Goal: Information Seeking & Learning: Learn about a topic

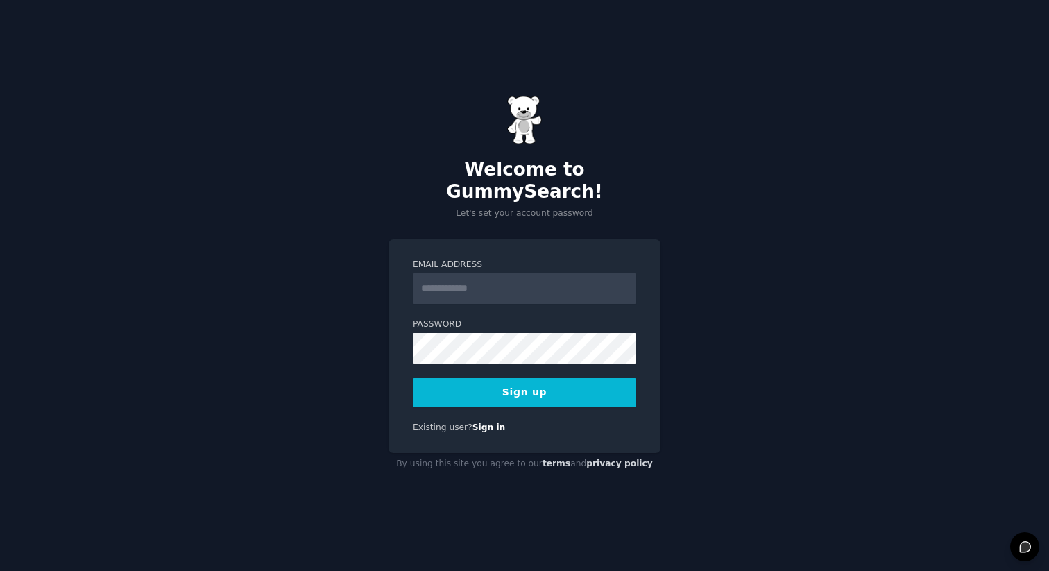
click at [527, 273] on input "Email Address" at bounding box center [524, 288] width 223 height 31
type input "**********"
click at [493, 359] on form "**********" at bounding box center [524, 333] width 223 height 148
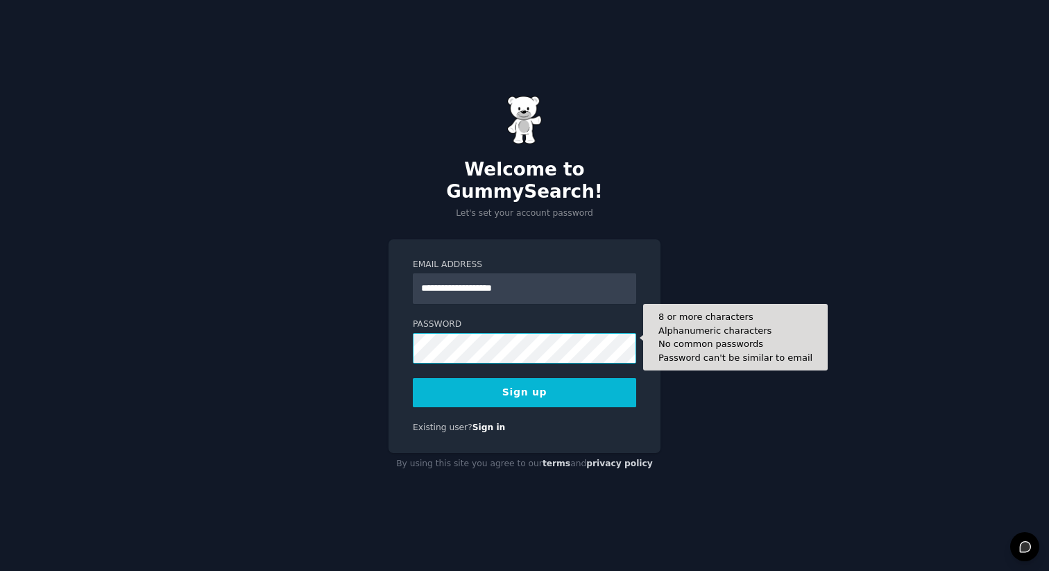
click at [413, 378] on button "Sign up" at bounding box center [524, 392] width 223 height 29
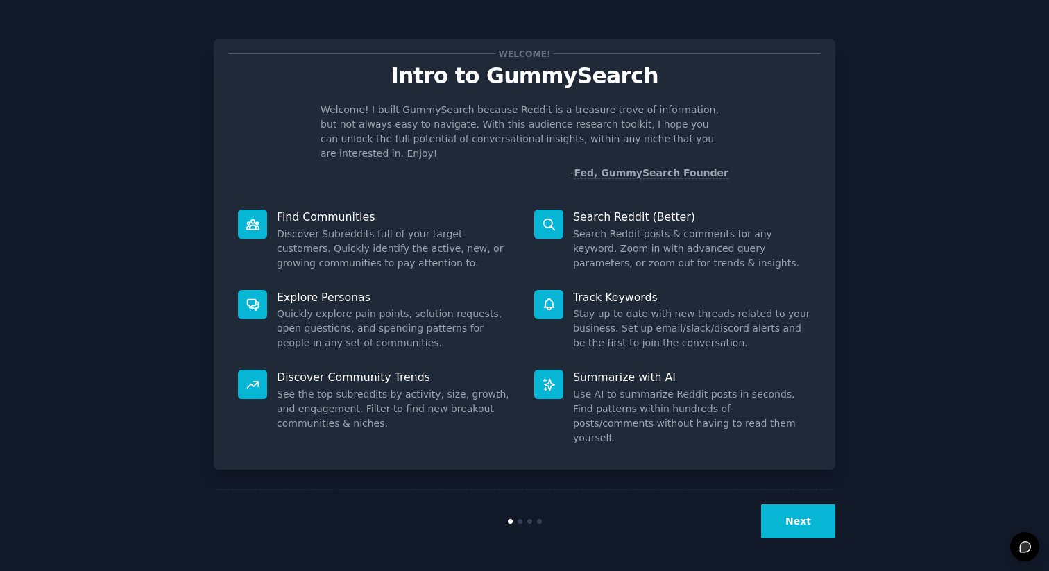
click at [804, 517] on button "Next" at bounding box center [798, 521] width 74 height 34
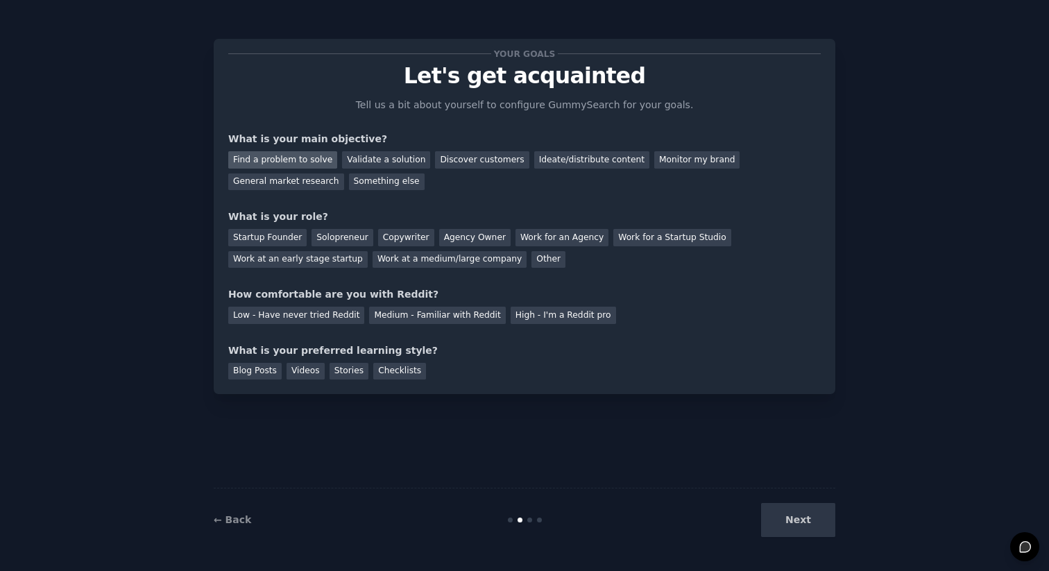
click at [316, 159] on div "Find a problem to solve" at bounding box center [282, 159] width 109 height 17
click at [364, 157] on div "Validate a solution" at bounding box center [386, 159] width 88 height 17
click at [460, 162] on div "Discover customers" at bounding box center [482, 159] width 94 height 17
click at [359, 163] on div "Validate a solution" at bounding box center [386, 159] width 88 height 17
click at [286, 238] on div "Startup Founder" at bounding box center [267, 237] width 78 height 17
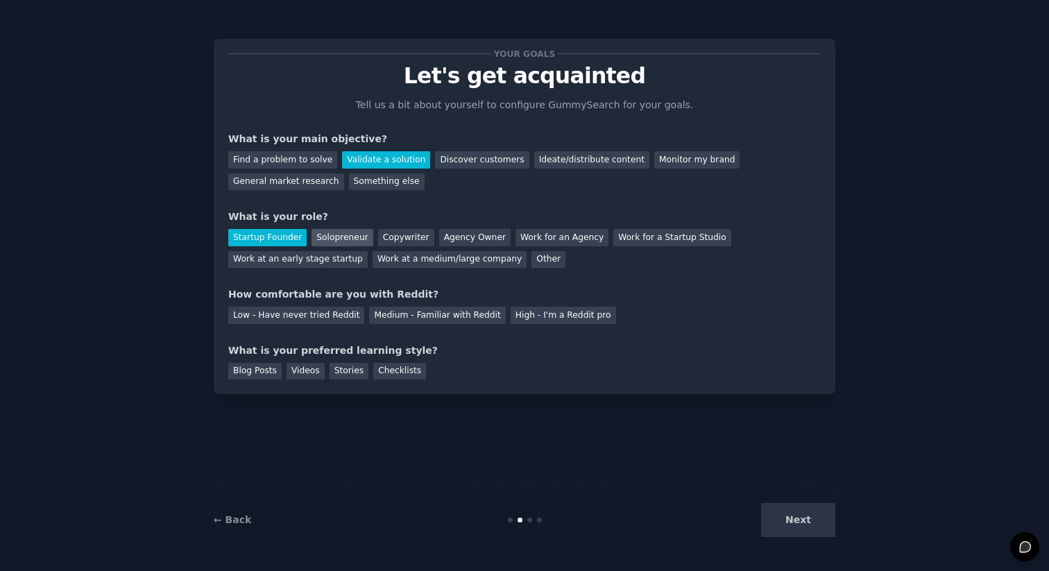
click at [328, 230] on div "Solopreneur" at bounding box center [341, 237] width 61 height 17
click at [270, 234] on div "Startup Founder" at bounding box center [267, 237] width 78 height 17
click at [433, 315] on div "Medium - Familiar with Reddit" at bounding box center [437, 315] width 136 height 17
click at [501, 348] on div "What is your preferred learning style?" at bounding box center [524, 350] width 592 height 15
click at [400, 371] on div "Checklists" at bounding box center [399, 371] width 53 height 17
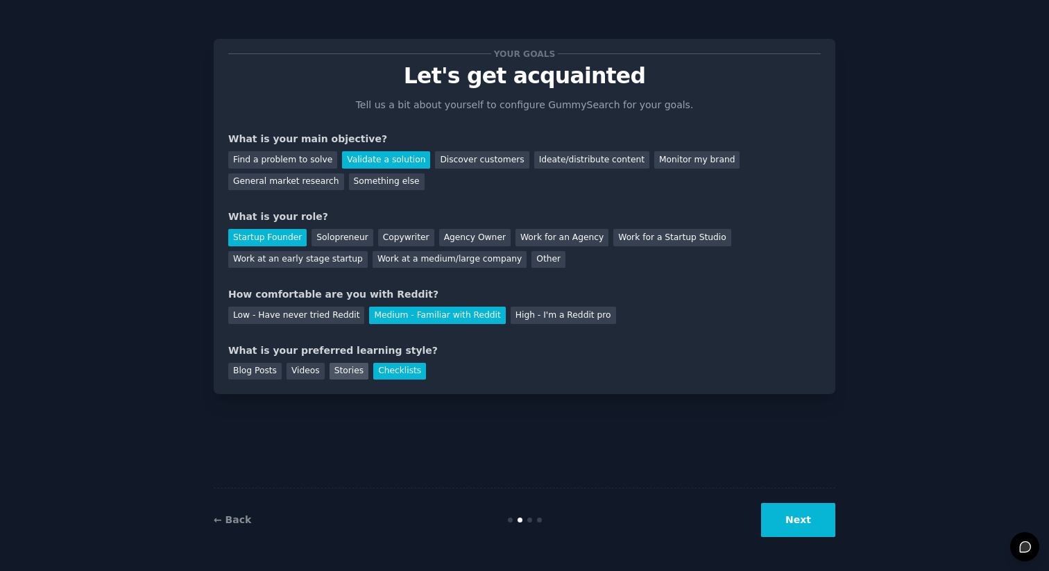
click at [350, 372] on div "Stories" at bounding box center [348, 371] width 39 height 17
click at [296, 372] on div "Videos" at bounding box center [305, 371] width 38 height 17
click at [264, 372] on div "Blog Posts" at bounding box center [254, 371] width 53 height 17
click at [390, 370] on div "Checklists" at bounding box center [399, 371] width 53 height 17
click at [307, 376] on div "Videos" at bounding box center [305, 371] width 38 height 17
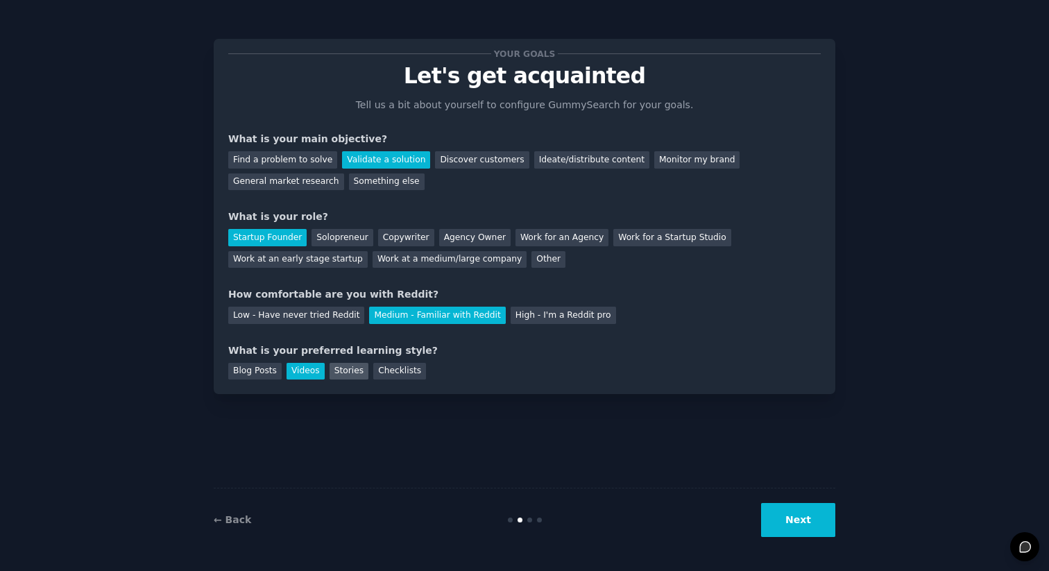
click at [356, 376] on div "Stories" at bounding box center [348, 371] width 39 height 17
click at [251, 371] on div "Blog Posts" at bounding box center [254, 371] width 53 height 17
click at [402, 379] on div "Checklists" at bounding box center [399, 371] width 53 height 17
click at [263, 370] on div "Blog Posts" at bounding box center [254, 371] width 53 height 17
click at [777, 510] on button "Next" at bounding box center [798, 520] width 74 height 34
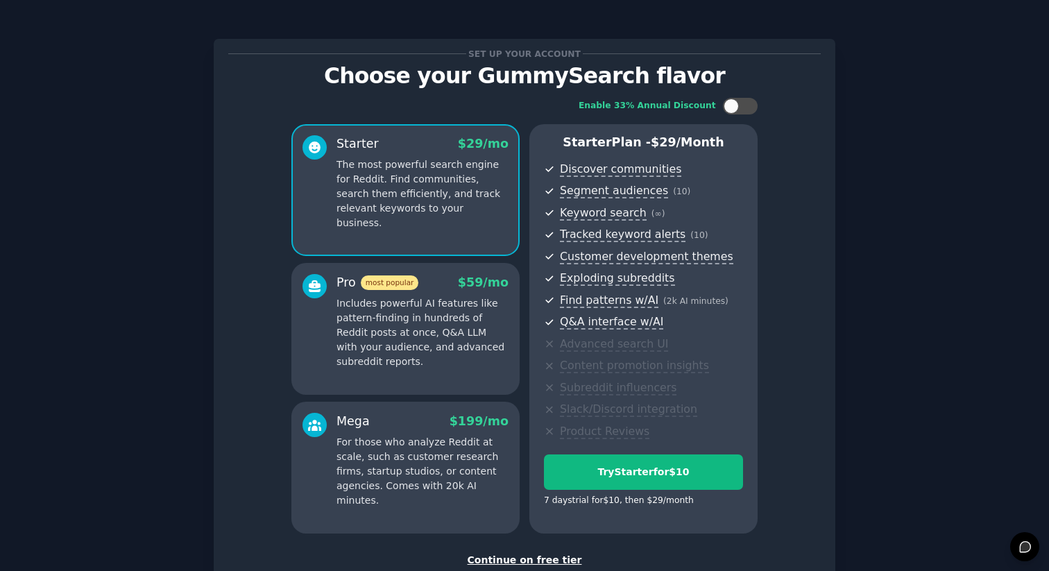
click at [873, 370] on div "Set up your account Choose your GummySearch flavor Enable 33% Annual Discount S…" at bounding box center [524, 332] width 1010 height 626
click at [510, 560] on div "Continue on free tier" at bounding box center [524, 560] width 592 height 15
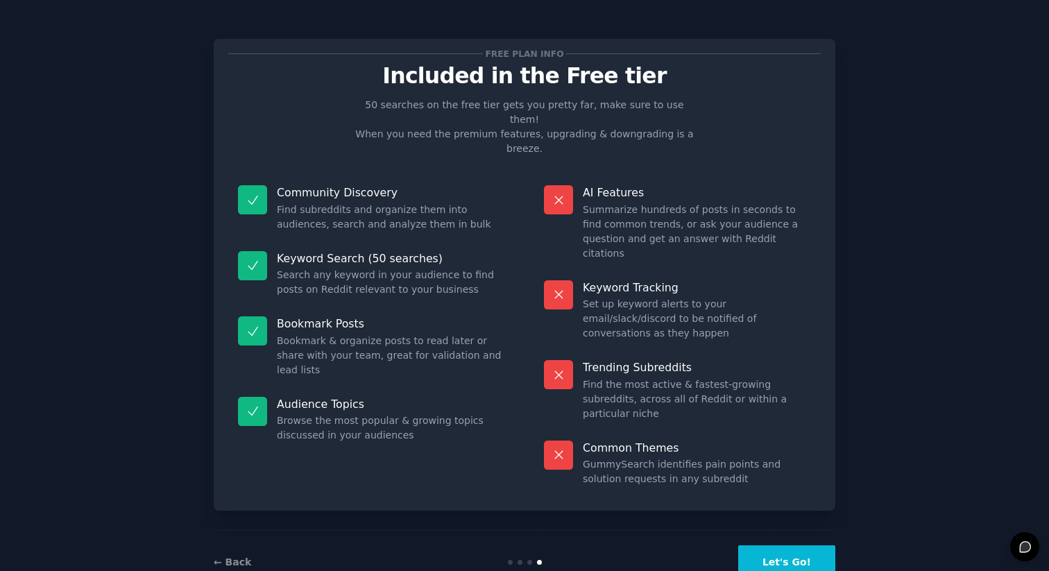
click at [818, 545] on button "Let's Go!" at bounding box center [786, 562] width 97 height 34
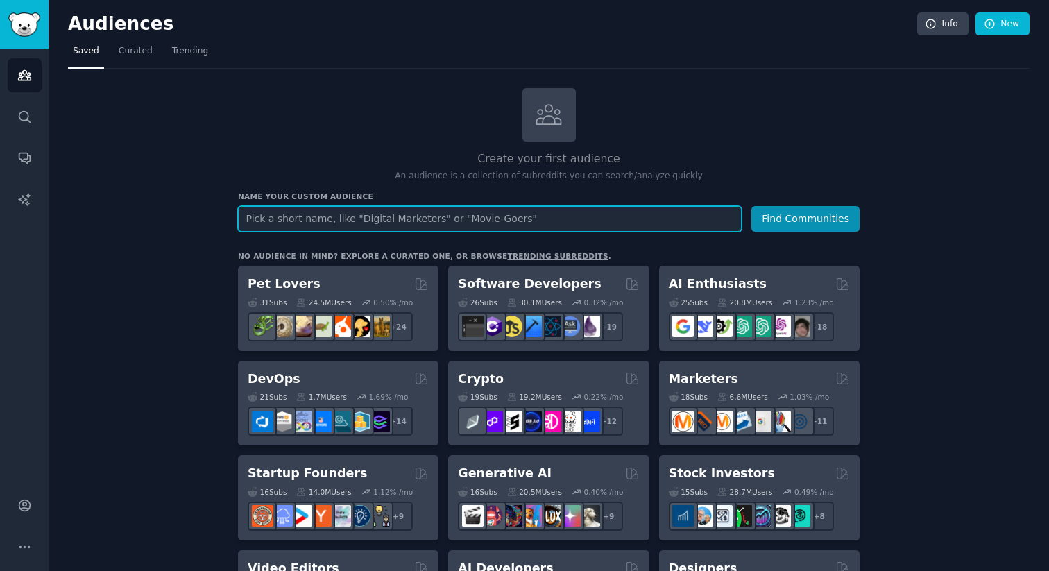
click at [284, 219] on input "text" at bounding box center [489, 219] width 503 height 26
type input "baby carrier"
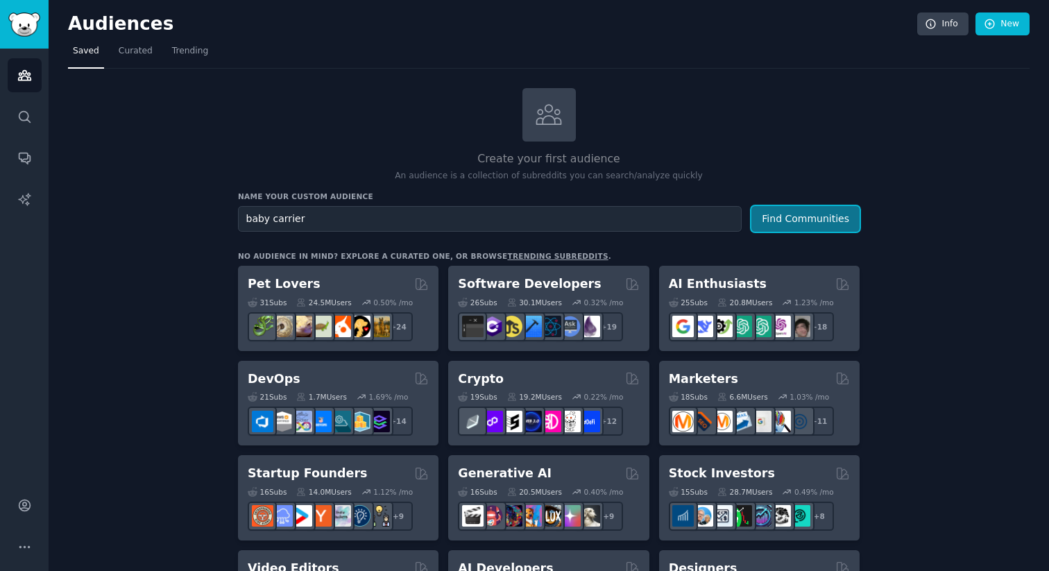
click at [840, 217] on button "Find Communities" at bounding box center [805, 219] width 108 height 26
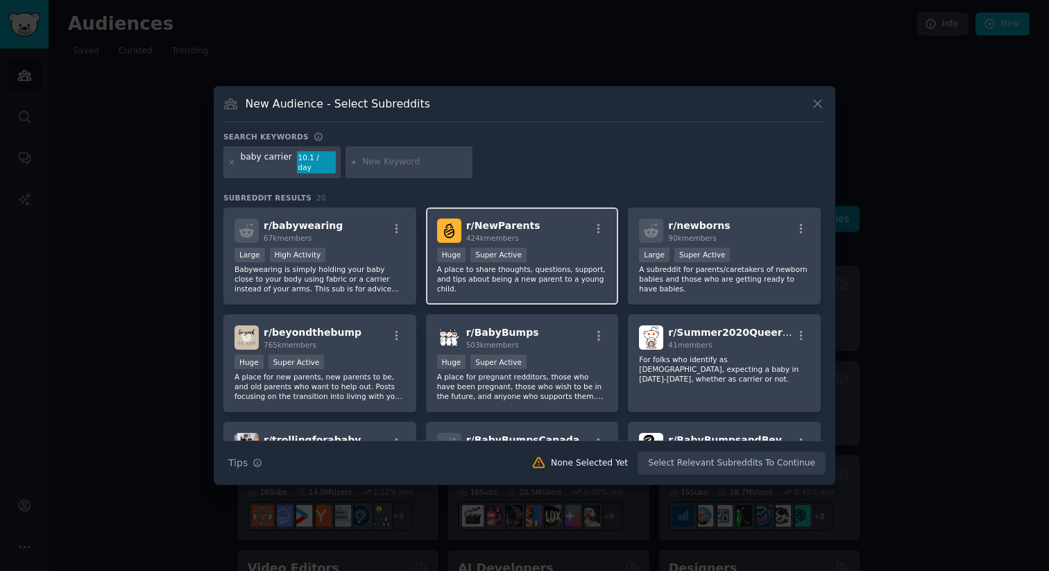
click at [548, 238] on div "r/ NewParents 424k members Huge Super Active A place to share thoughts, questio…" at bounding box center [522, 256] width 193 height 98
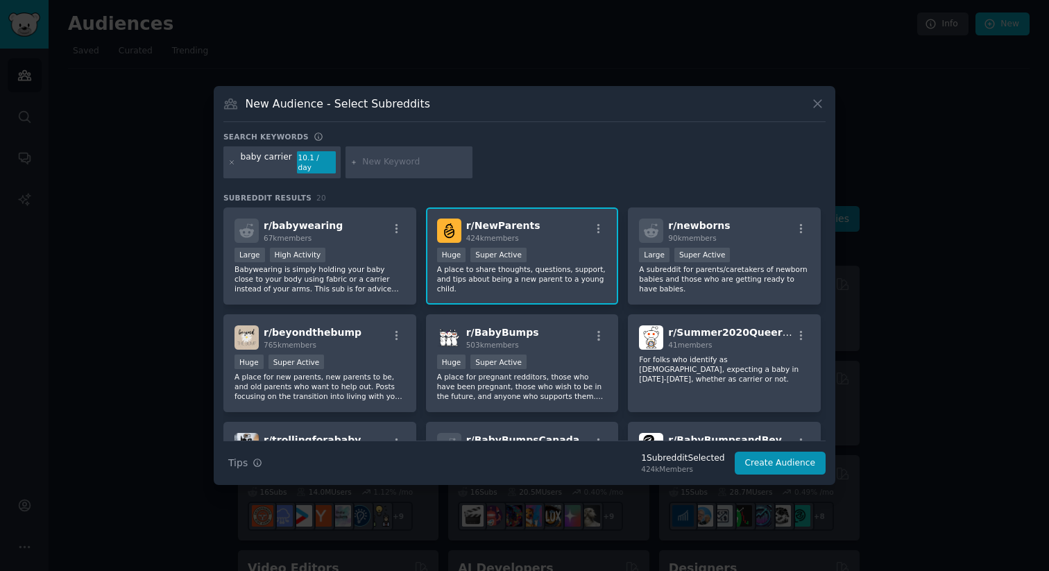
click at [393, 160] on input "text" at bounding box center [414, 162] width 105 height 12
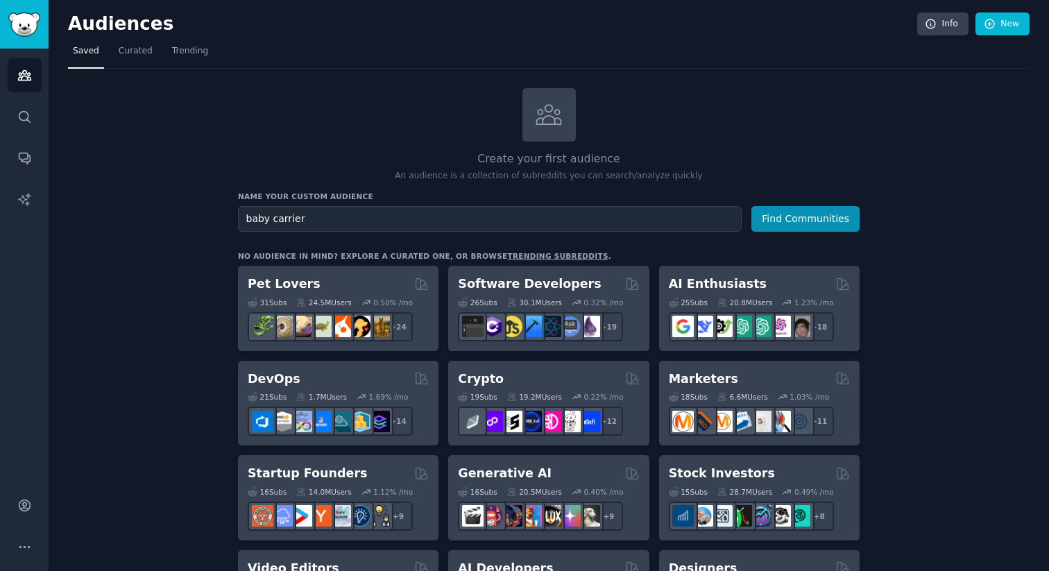
click at [823, 116] on div "Create your first audience An audience is a collection of subreddits you can se…" at bounding box center [548, 135] width 621 height 94
click at [29, 116] on icon "Sidebar" at bounding box center [24, 117] width 15 height 15
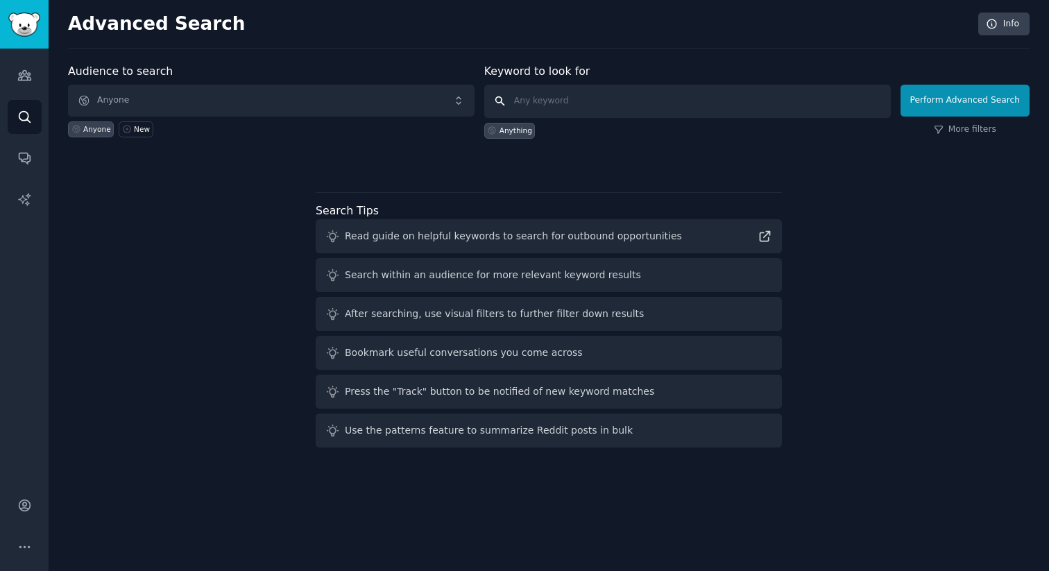
click at [585, 101] on input "text" at bounding box center [687, 101] width 406 height 33
type input "baby carrier reuse"
click at [958, 97] on button "Perform Advanced Search" at bounding box center [964, 101] width 129 height 32
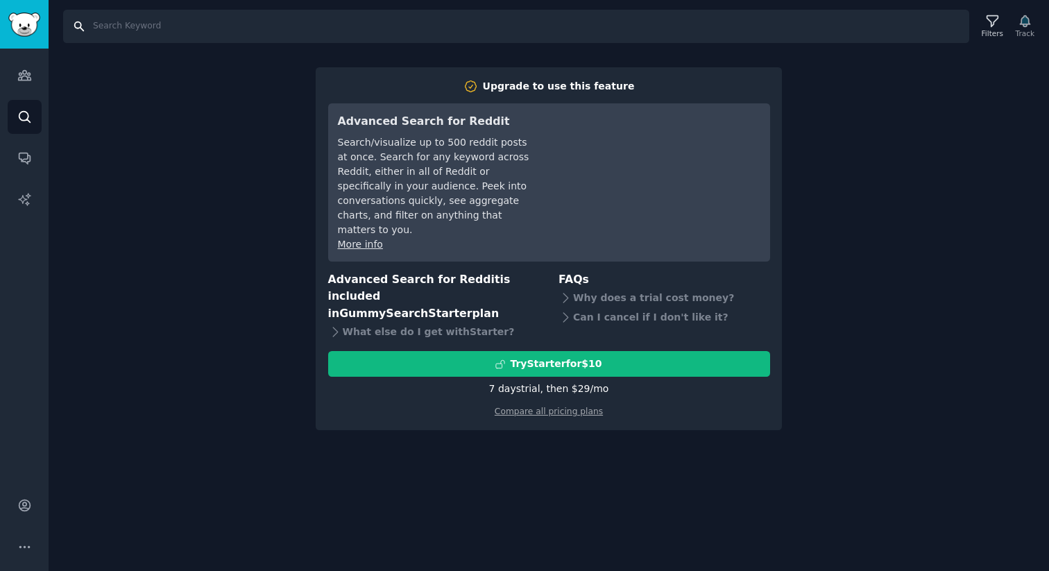
click at [843, 36] on input "Search" at bounding box center [516, 26] width 906 height 33
click at [231, 217] on div "Search Filters Track Upgrade to use this feature Advanced Search for Reddit Sea…" at bounding box center [549, 285] width 1000 height 571
click at [26, 77] on icon "Sidebar" at bounding box center [24, 75] width 15 height 15
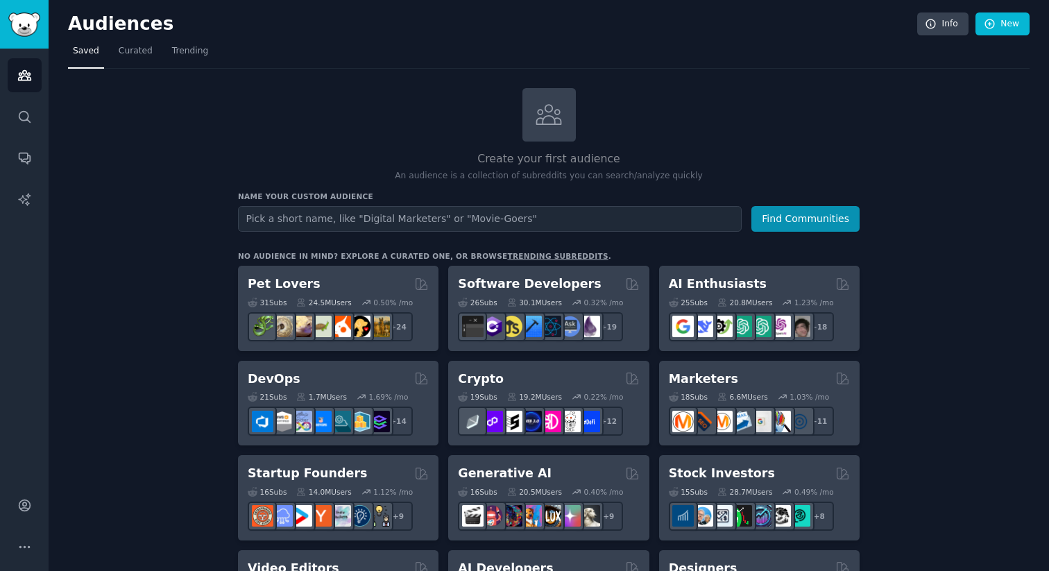
click at [303, 209] on input "text" at bounding box center [489, 219] width 503 height 26
click at [751, 206] on button "Find Communities" at bounding box center [805, 219] width 108 height 26
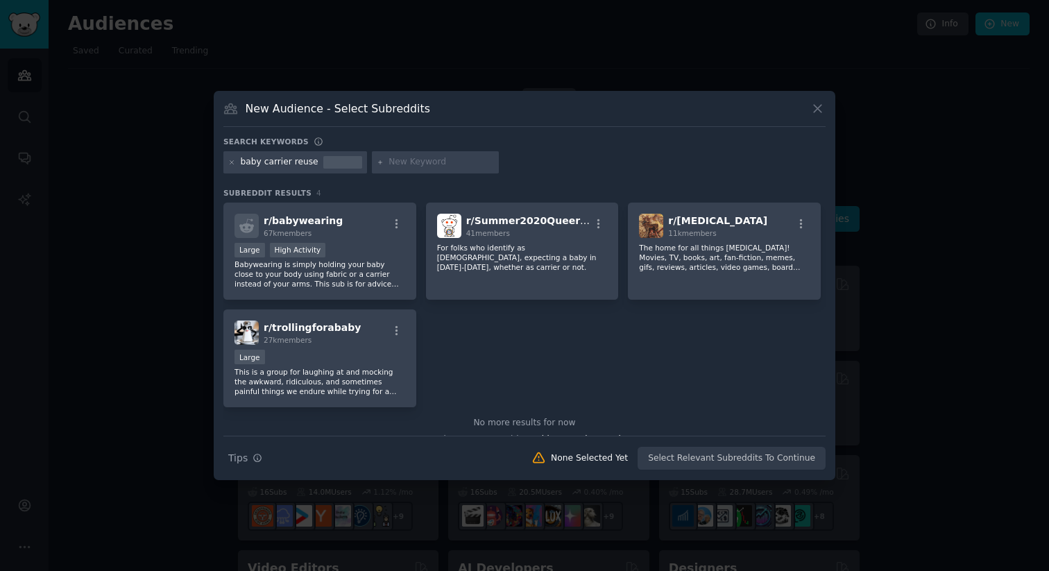
click at [820, 102] on icon at bounding box center [817, 108] width 15 height 15
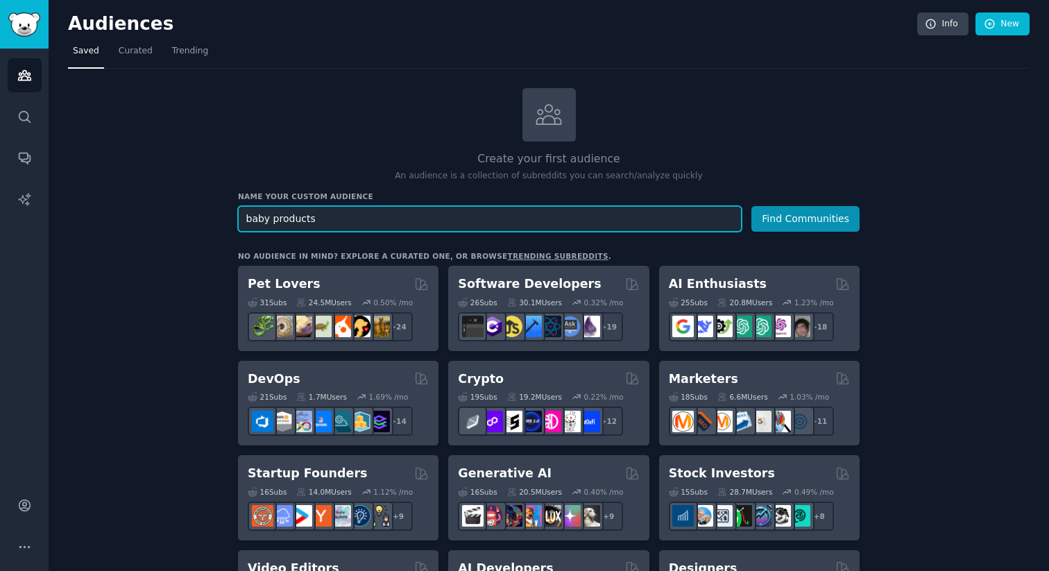
type input "baby products"
click at [751, 206] on button "Find Communities" at bounding box center [805, 219] width 108 height 26
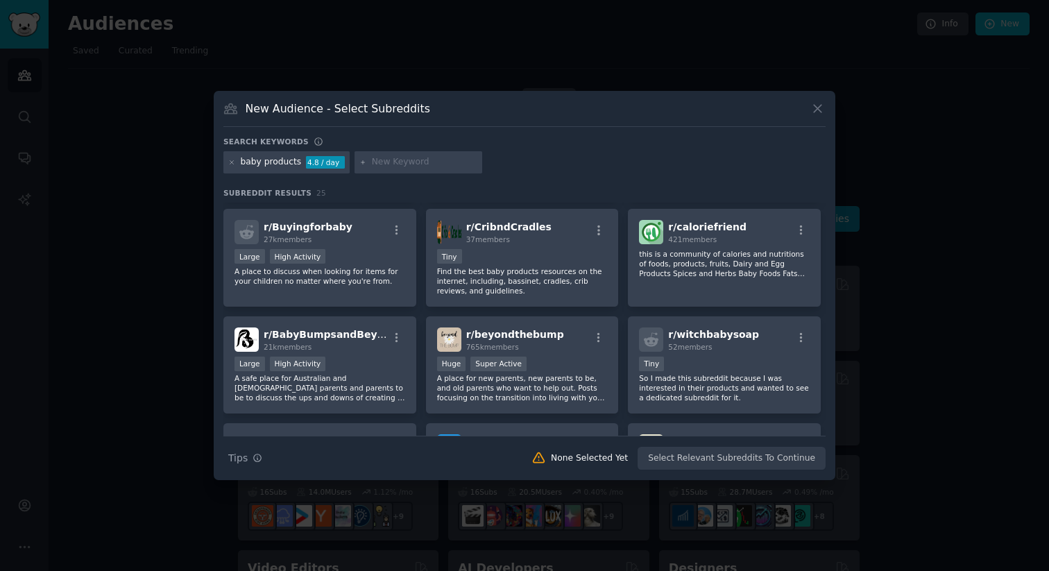
scroll to position [121, 0]
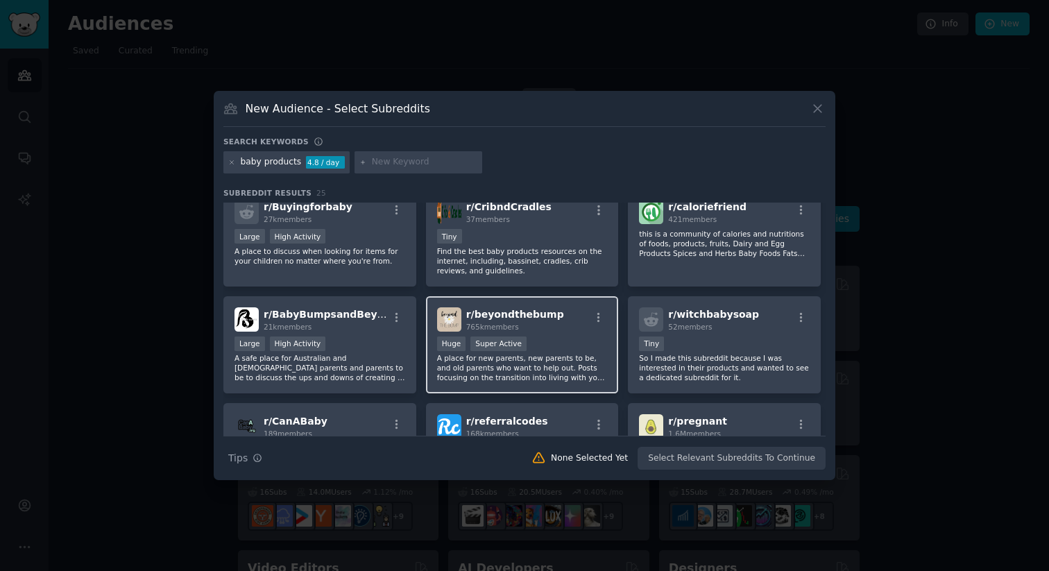
click at [552, 325] on div "r/ beyondthebump 765k members" at bounding box center [522, 319] width 171 height 24
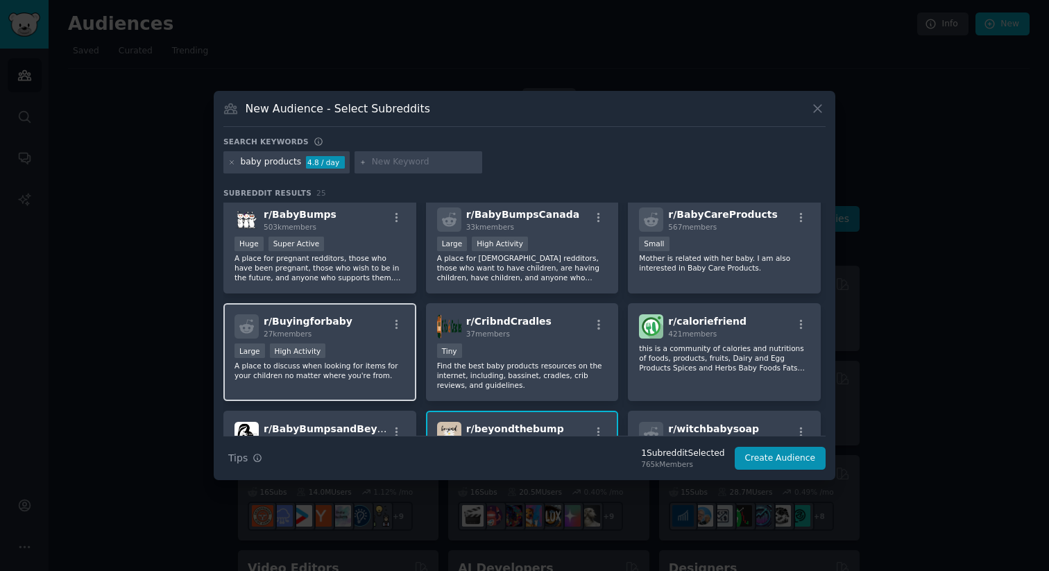
scroll to position [0, 0]
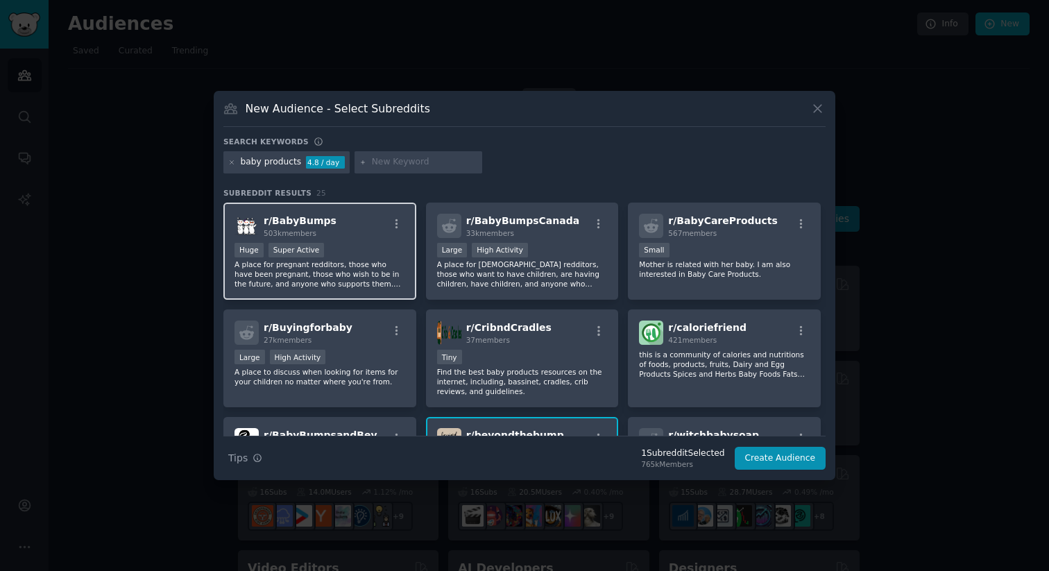
click at [356, 241] on div "r/ BabyBumps 503k members Huge Super Active A place for pregnant redditors, tho…" at bounding box center [319, 252] width 193 height 98
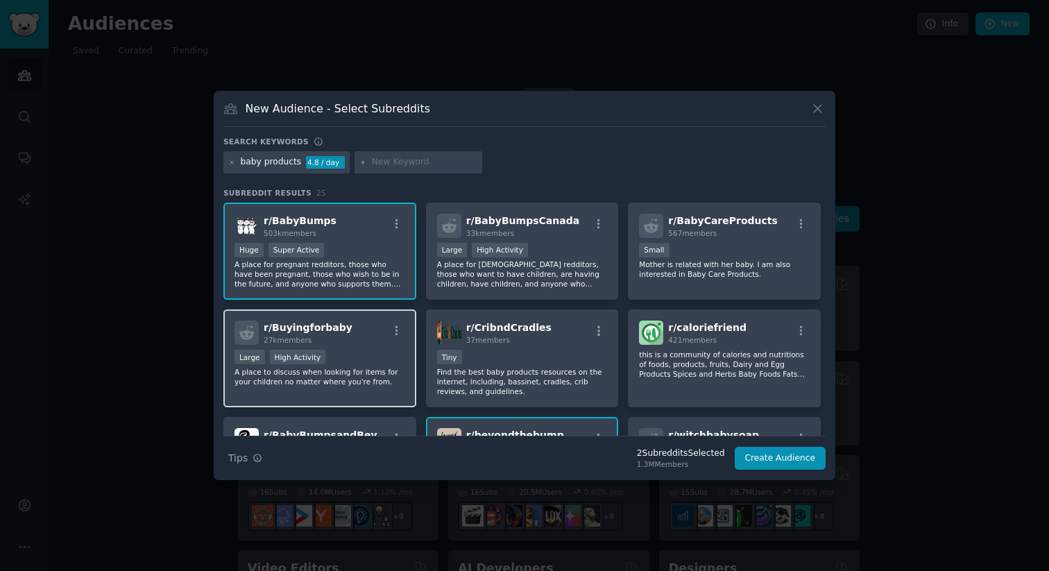
click at [375, 350] on div "Large High Activity" at bounding box center [319, 358] width 171 height 17
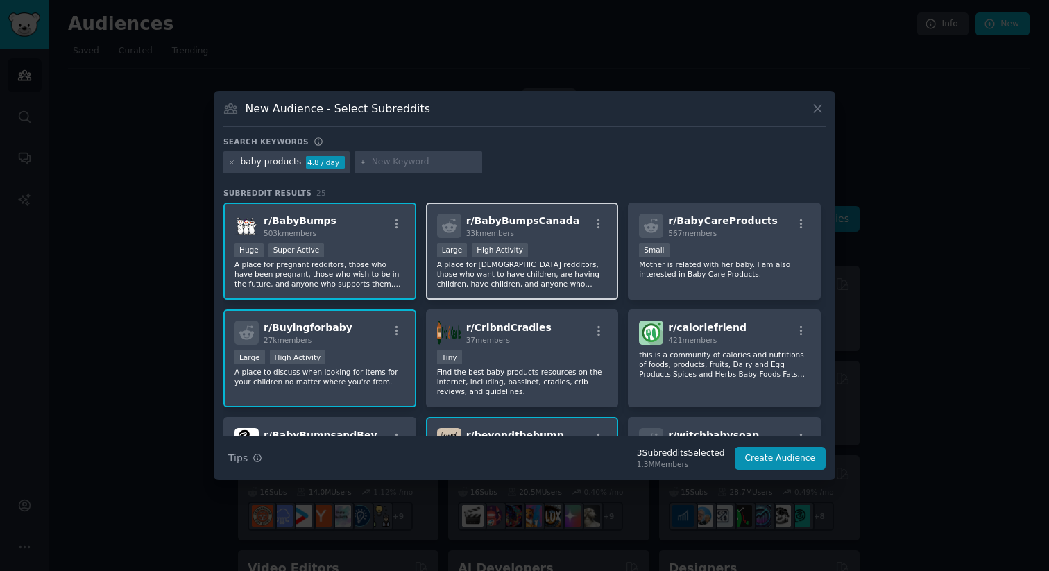
click at [562, 261] on p "A place for Canadian redditors, those who want to have children, are having chi…" at bounding box center [522, 273] width 171 height 29
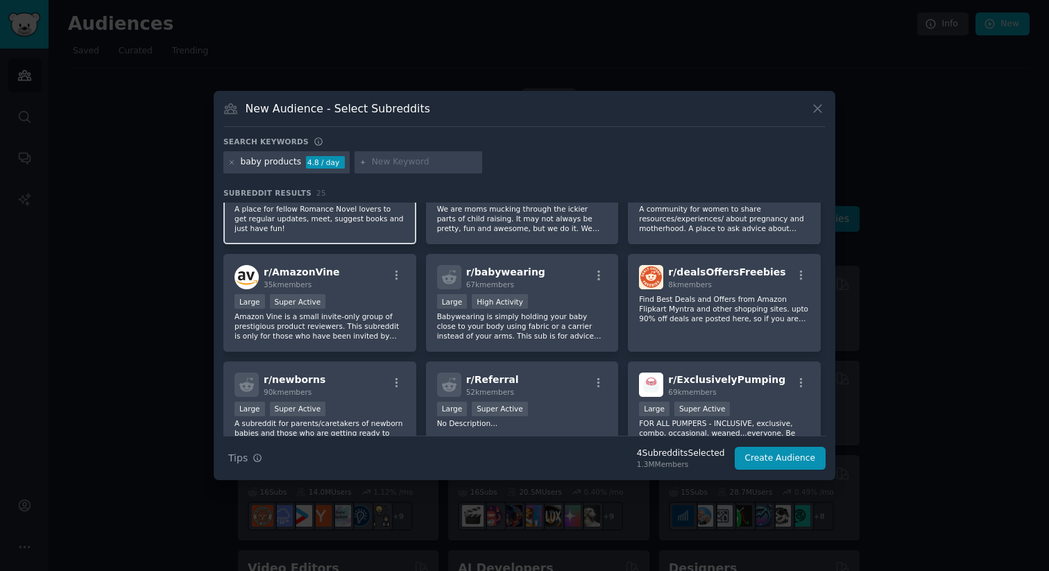
scroll to position [488, 0]
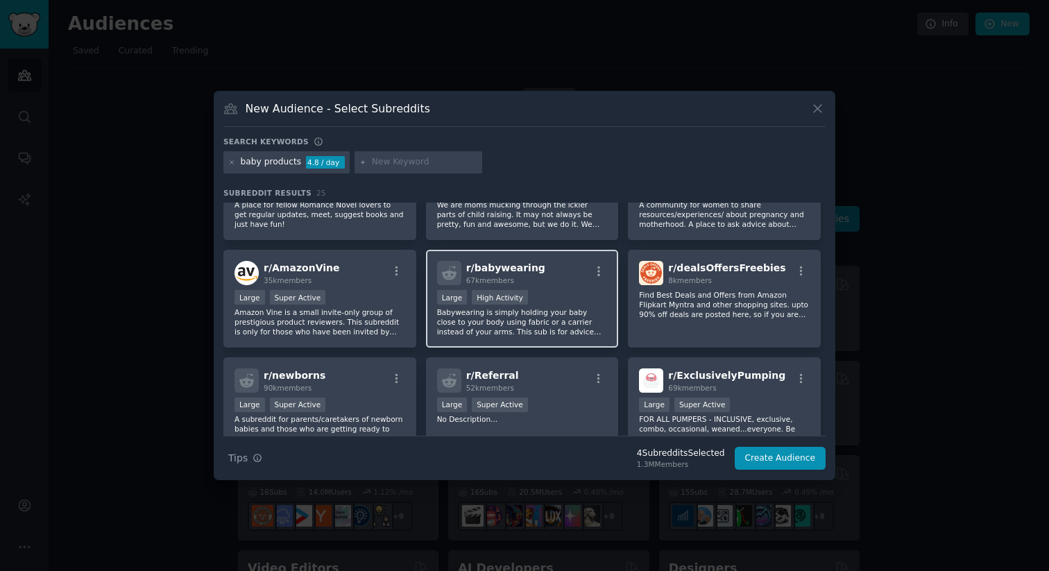
click at [565, 295] on div ">= 80th percentile for submissions / day Large High Activity" at bounding box center [522, 298] width 171 height 17
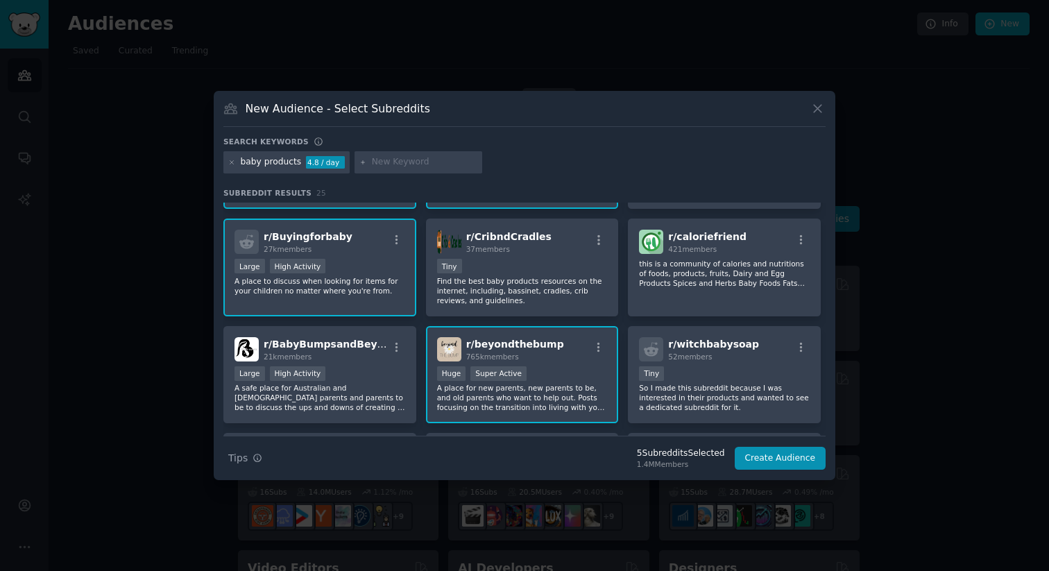
scroll to position [0, 0]
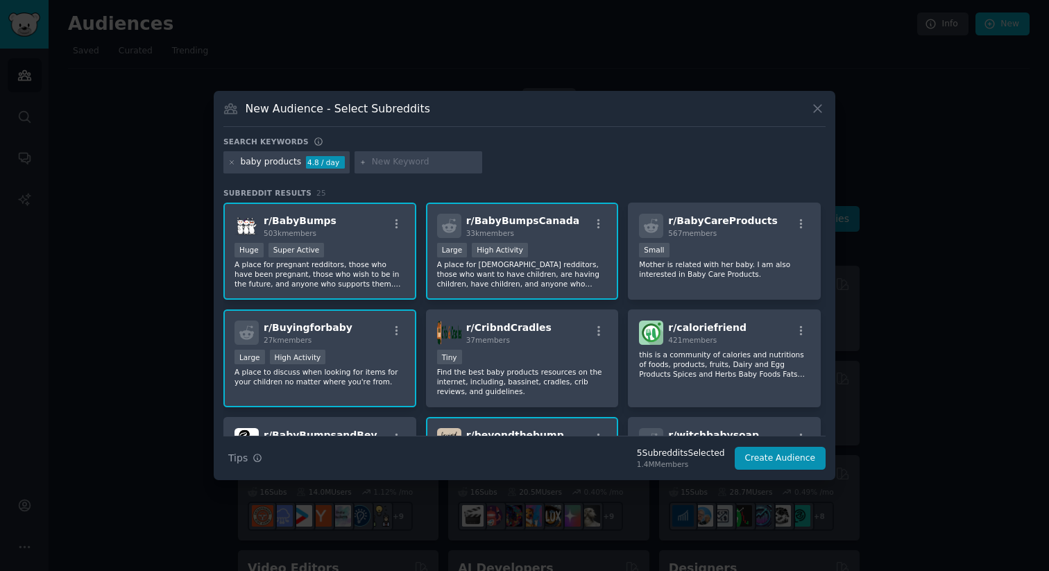
click at [390, 163] on input "text" at bounding box center [424, 162] width 105 height 12
type input "baby carrier"
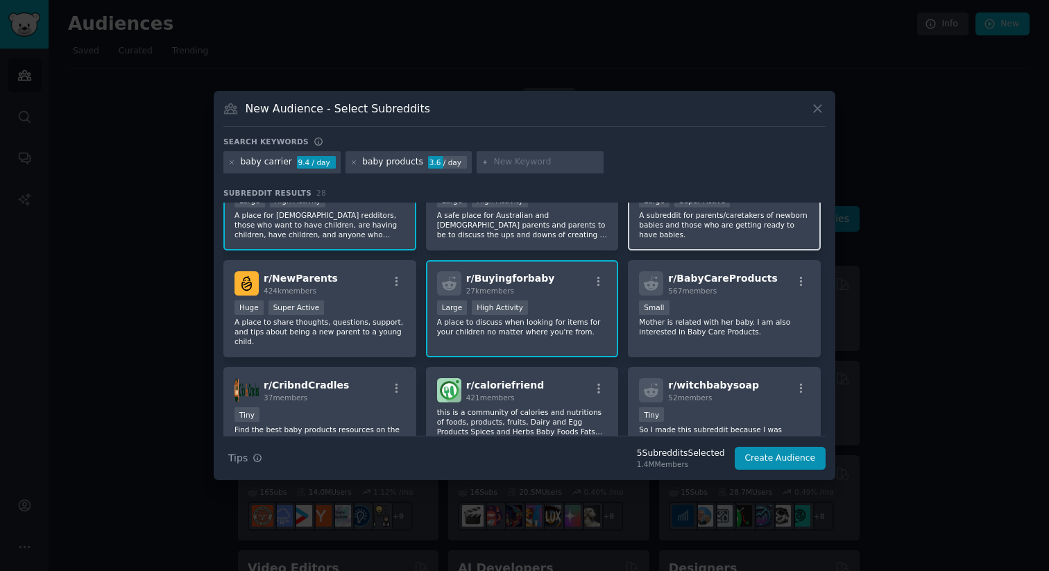
scroll to position [154, 0]
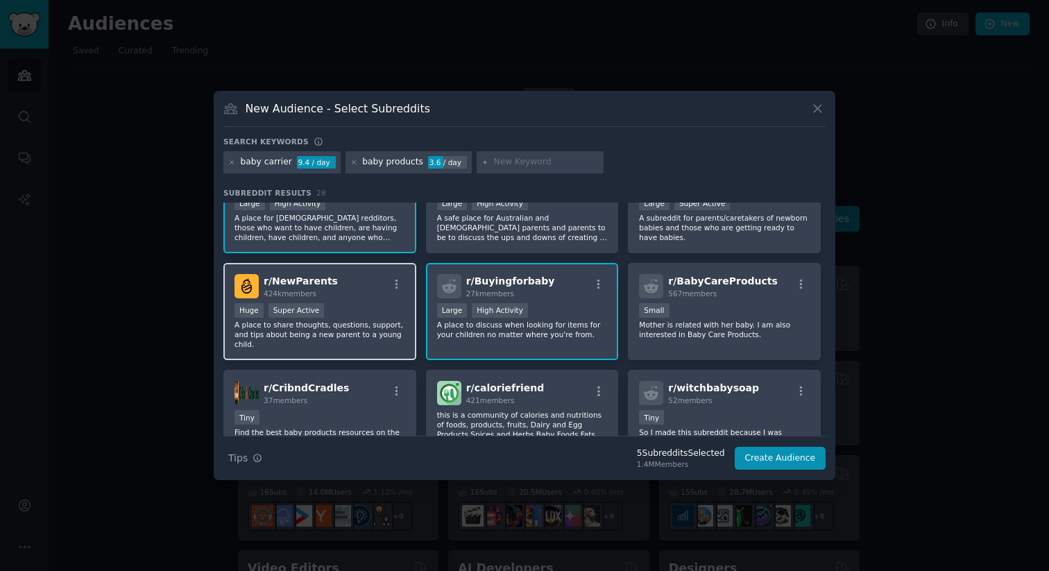
click at [359, 310] on div "Huge Super Active" at bounding box center [319, 311] width 171 height 17
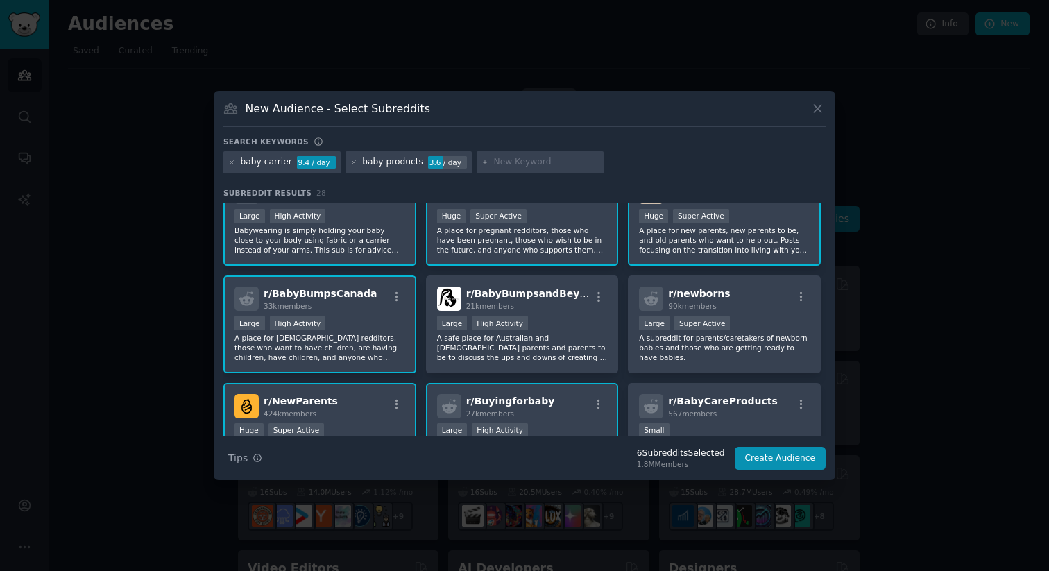
scroll to position [0, 0]
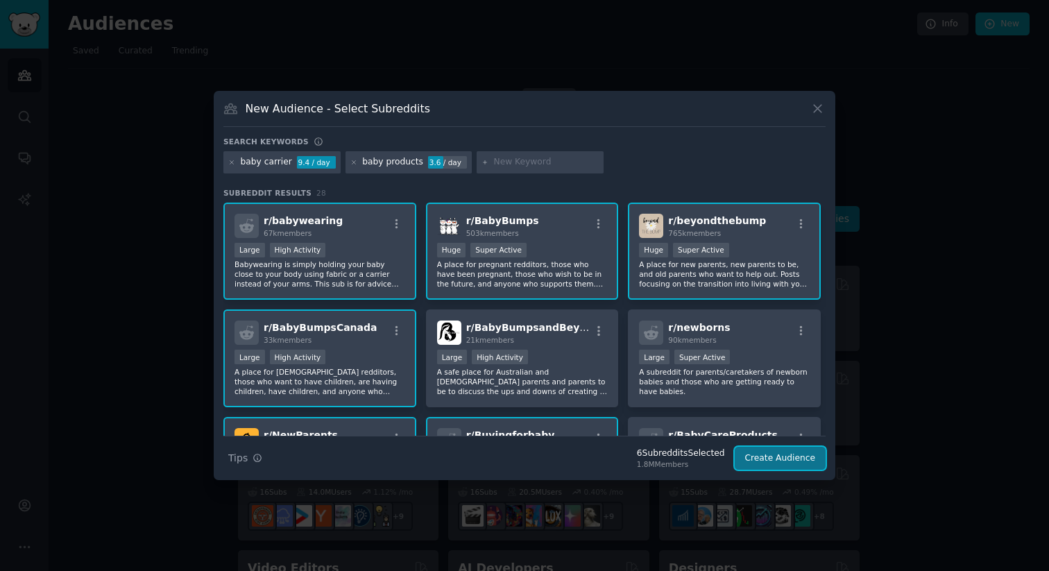
click at [780, 456] on button "Create Audience" at bounding box center [780, 459] width 92 height 24
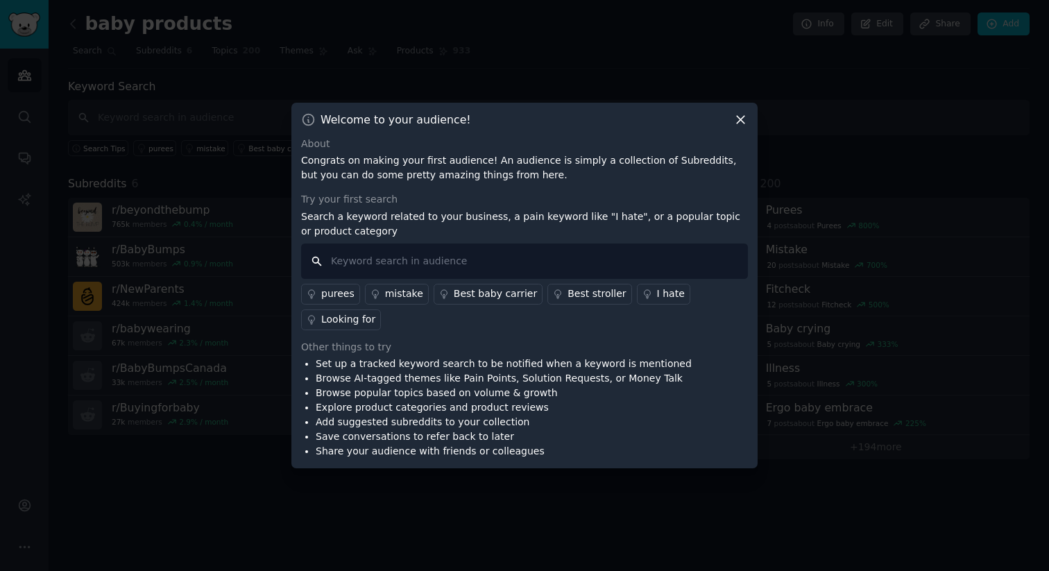
click at [439, 266] on input "text" at bounding box center [524, 260] width 447 height 35
paste input "what to do with"
type input "baby carrier, repurpose, outgrew, what to do with, modify"
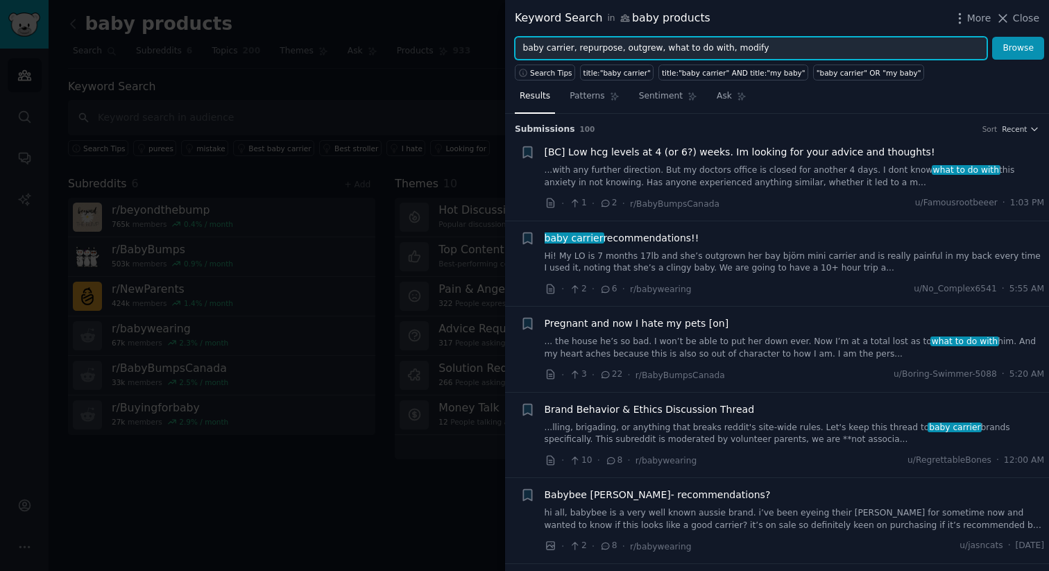
drag, startPoint x: 575, startPoint y: 47, endPoint x: 764, endPoint y: 46, distance: 188.6
click at [764, 46] on input "baby carrier, repurpose, outgrew, what to do with, modify" at bounding box center [751, 49] width 472 height 24
type input "baby carrier, second hand"
click at [992, 37] on button "Browse" at bounding box center [1018, 49] width 52 height 24
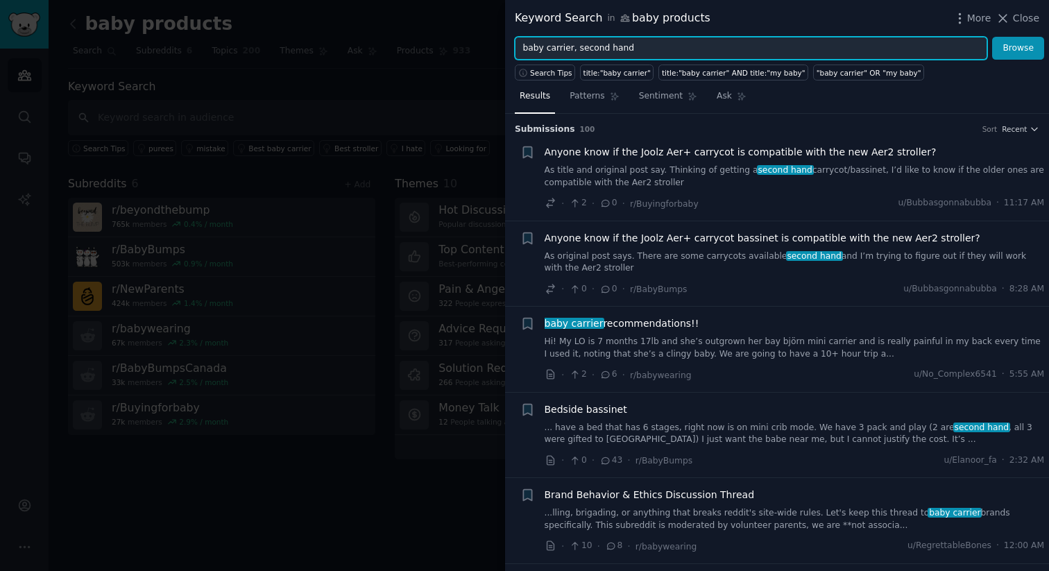
drag, startPoint x: 652, startPoint y: 49, endPoint x: 491, endPoint y: 48, distance: 160.9
click at [491, 48] on div "Keyword Search in baby products More Close baby carrier, second hand Browse Sea…" at bounding box center [524, 285] width 1049 height 571
click at [992, 37] on button "Browse" at bounding box center [1018, 49] width 52 height 24
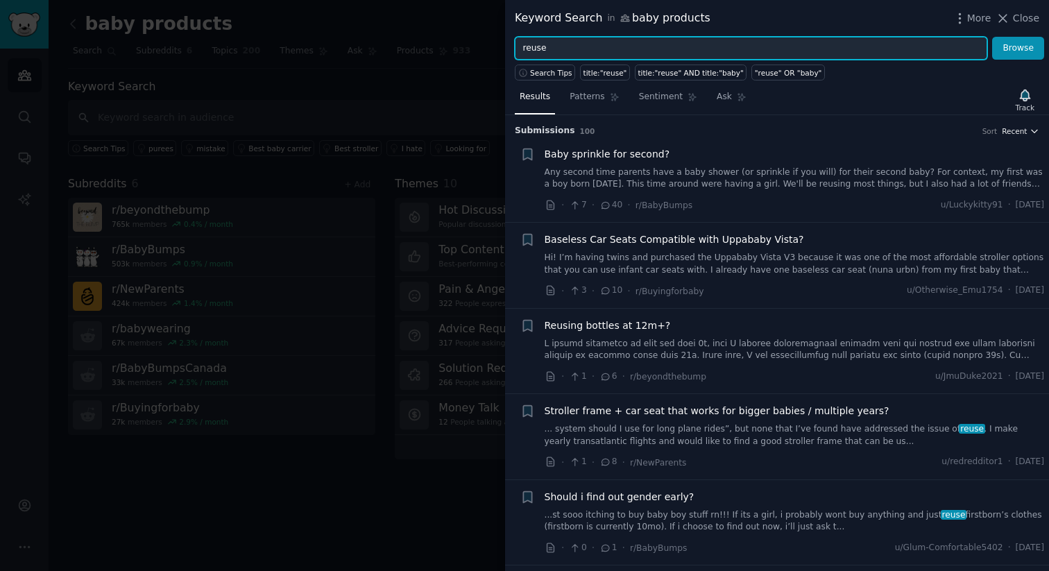
click at [1009, 129] on span "Recent" at bounding box center [1013, 131] width 25 height 10
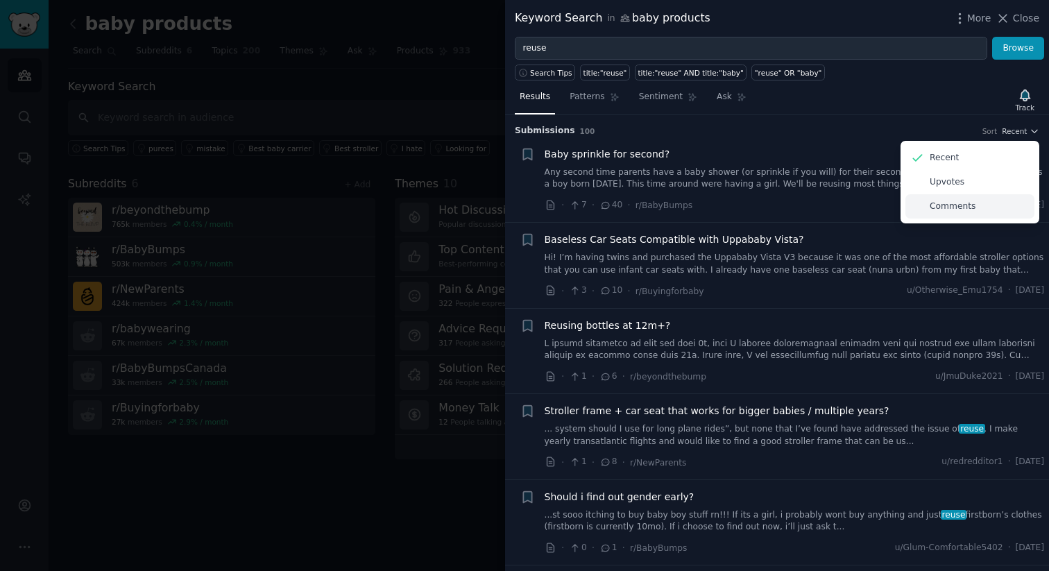
click at [957, 205] on p "Comments" at bounding box center [952, 206] width 46 height 12
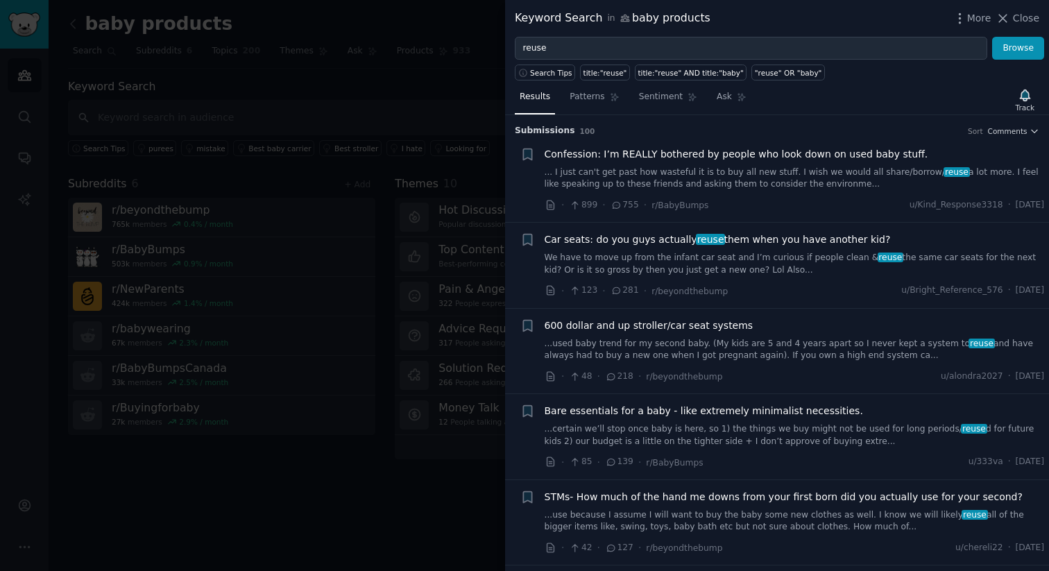
click at [888, 95] on div "Results Patterns Sentiment Ask Track" at bounding box center [777, 100] width 544 height 30
click at [875, 89] on div "Results Patterns Sentiment Ask Track" at bounding box center [777, 100] width 544 height 30
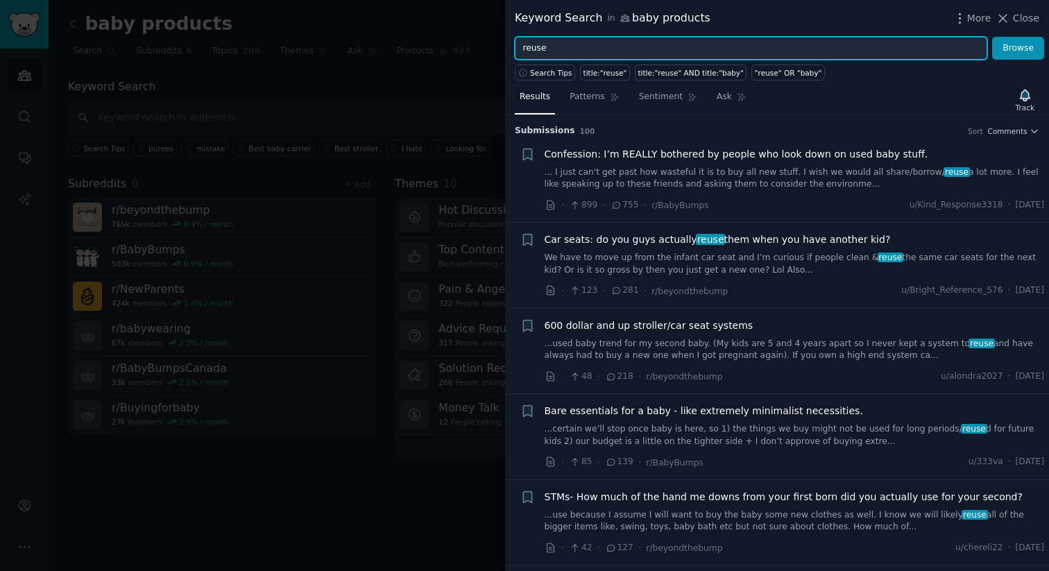
click at [558, 51] on input "reuse" at bounding box center [751, 49] width 472 height 24
type input "r"
click at [992, 37] on button "Browse" at bounding box center [1018, 49] width 52 height 24
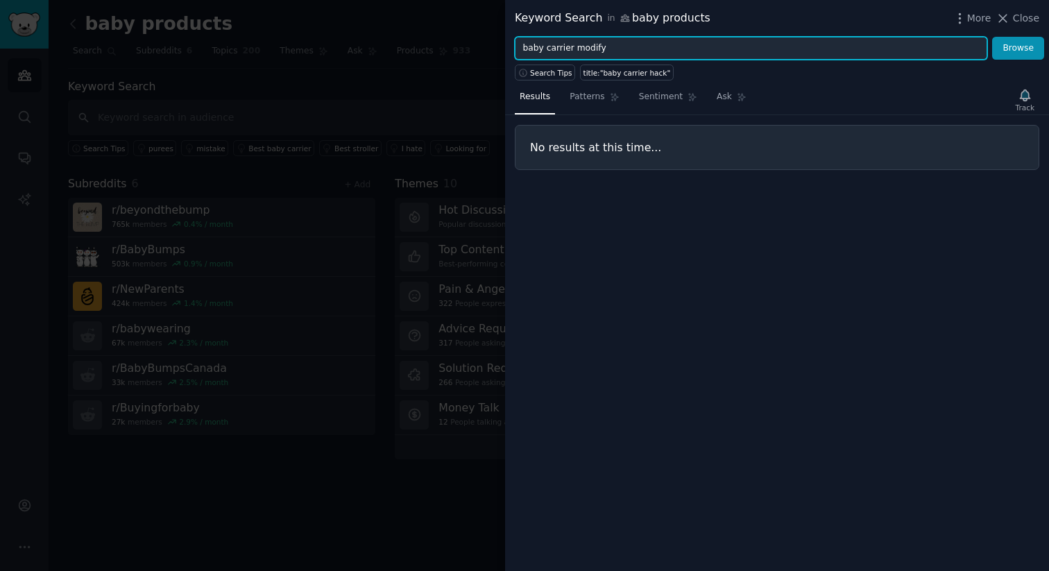
click at [992, 37] on button "Browse" at bounding box center [1018, 49] width 52 height 24
drag, startPoint x: 570, startPoint y: 46, endPoint x: 499, endPoint y: 43, distance: 70.8
click at [499, 43] on div "Keyword Search in baby products More Close baby carrier modify Browse Search Ti…" at bounding box center [524, 285] width 1049 height 571
click at [526, 46] on input "modify" at bounding box center [751, 49] width 472 height 24
type input "modify"
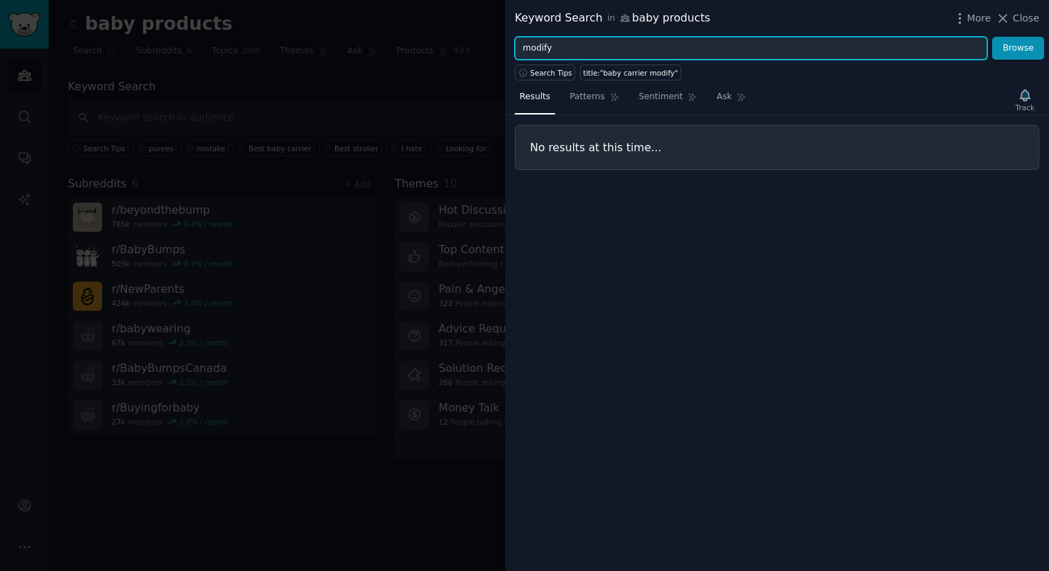
click at [992, 37] on button "Browse" at bounding box center [1018, 49] width 52 height 24
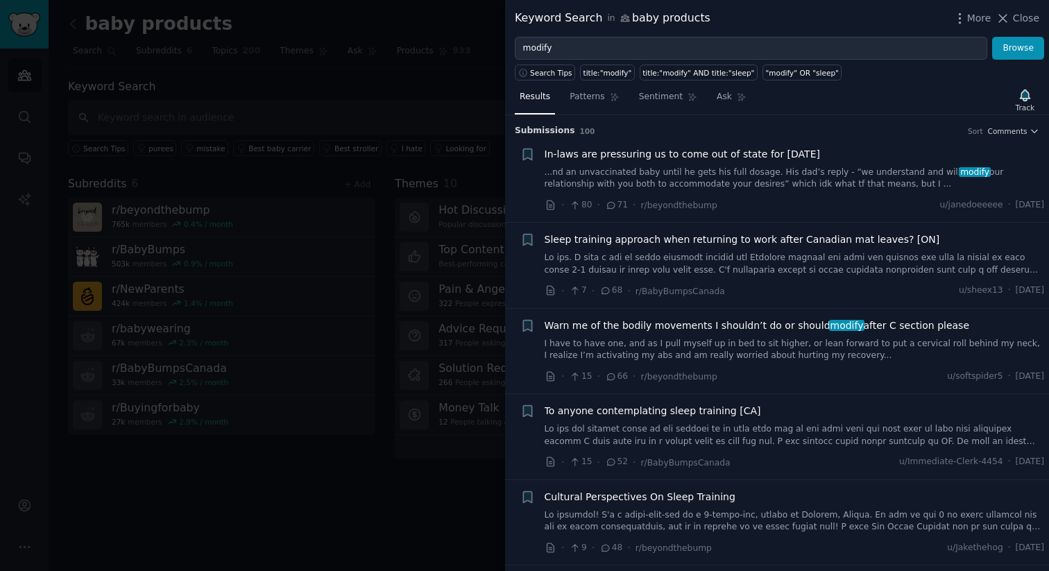
click at [423, 49] on div at bounding box center [524, 285] width 1049 height 571
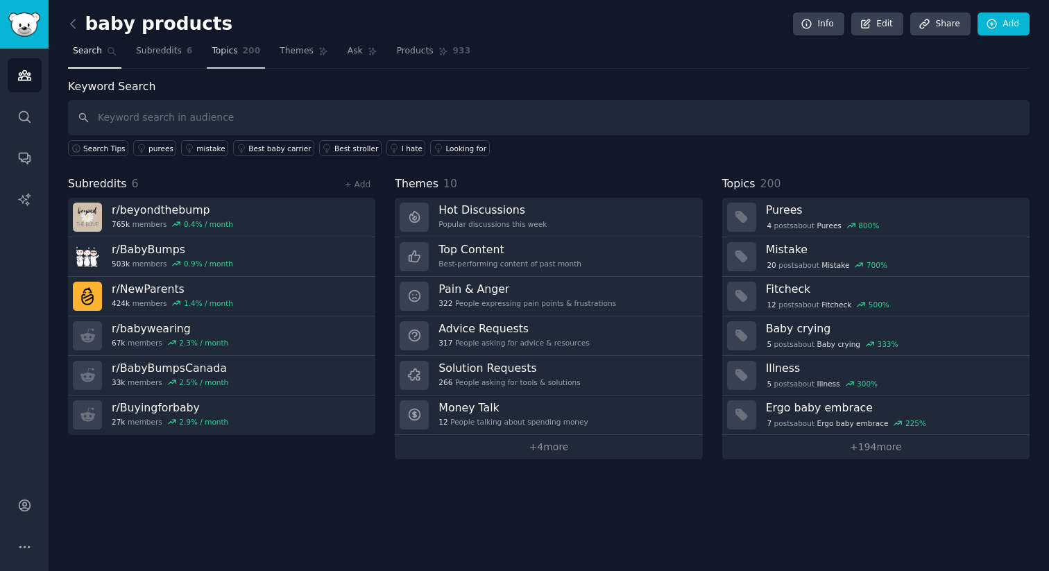
click at [232, 60] on link "Topics 200" at bounding box center [236, 54] width 58 height 28
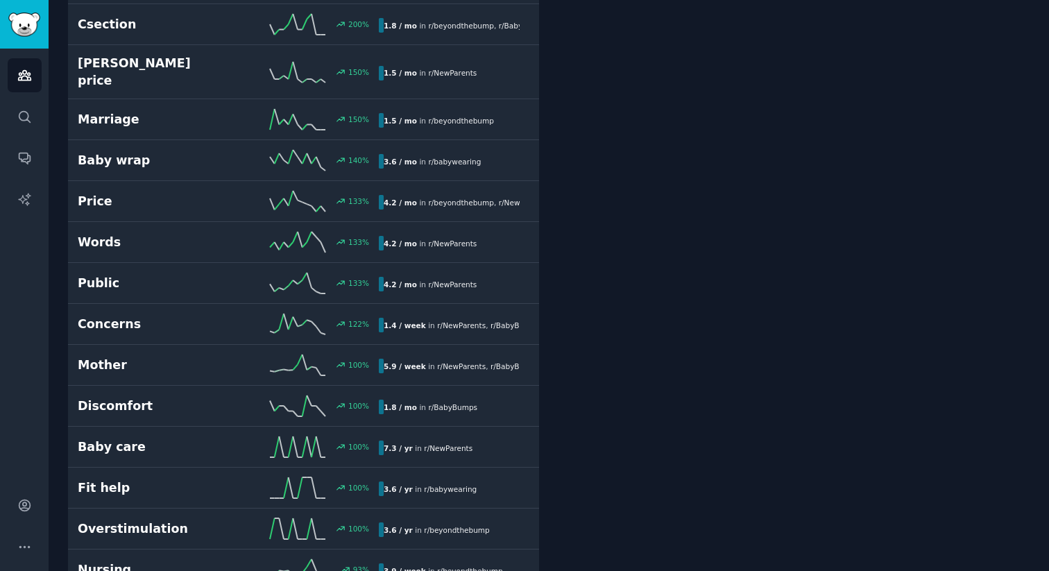
scroll to position [428, 0]
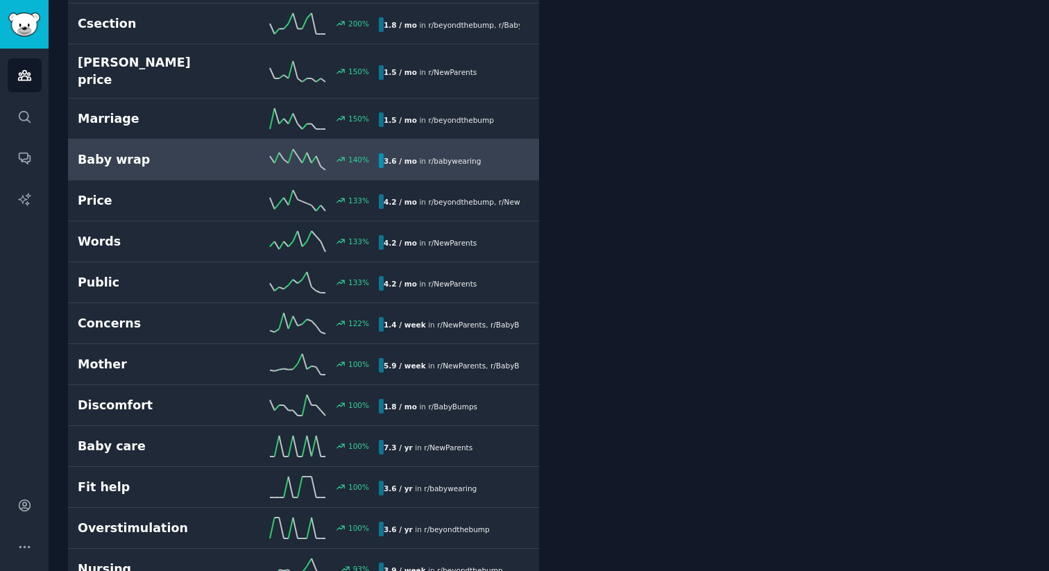
click at [159, 156] on div "Baby wrap 140 % 3.6 / mo in r/ babywearing" at bounding box center [303, 159] width 451 height 21
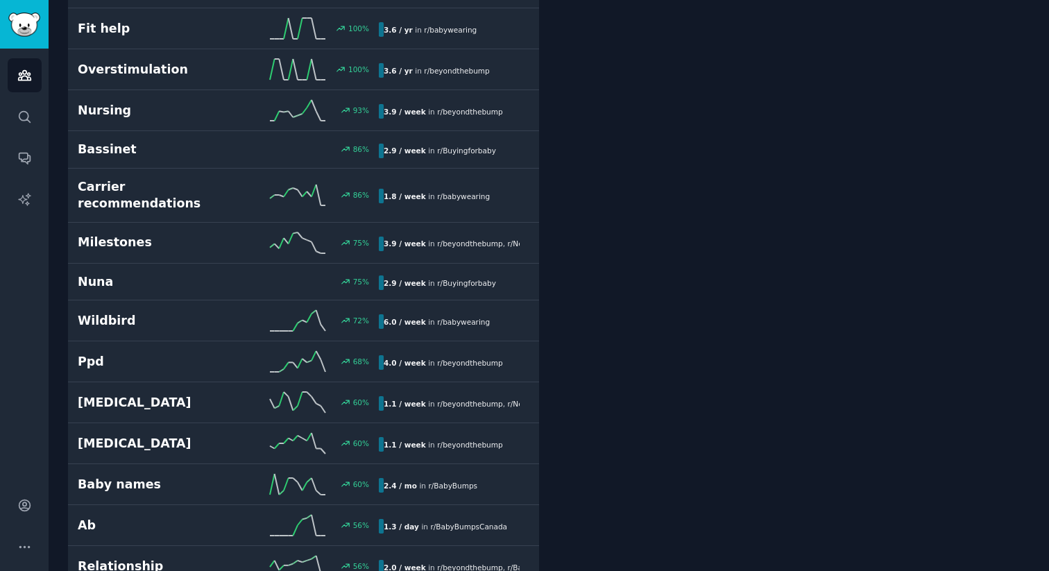
scroll to position [889, 0]
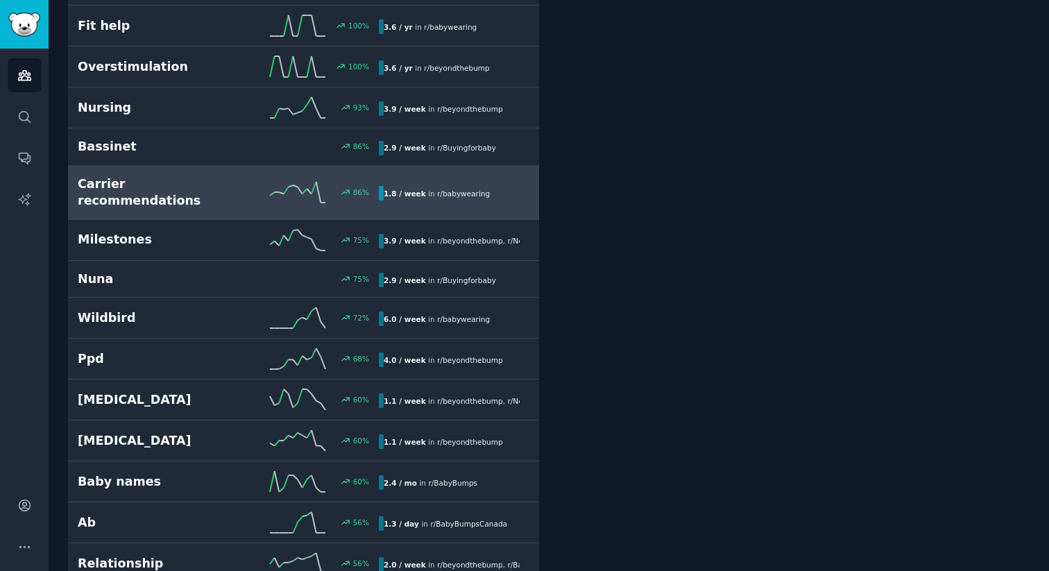
click at [173, 175] on h2 "Carrier recommendations" at bounding box center [153, 192] width 150 height 34
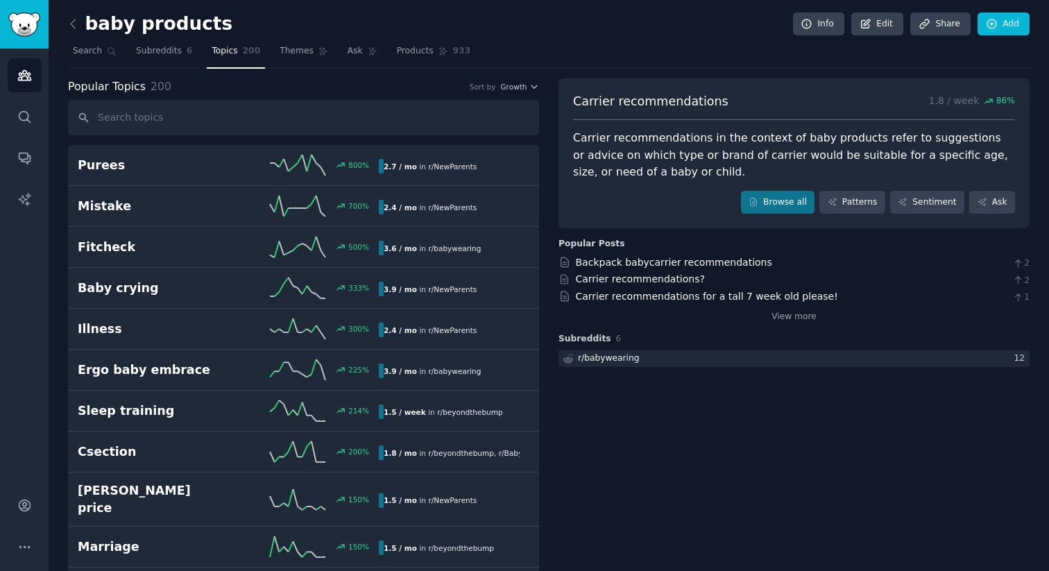
click at [656, 178] on div "Carrier recommendations in the context of baby products refer to suggestions or…" at bounding box center [794, 155] width 442 height 51
click at [73, 21] on icon at bounding box center [73, 23] width 4 height 8
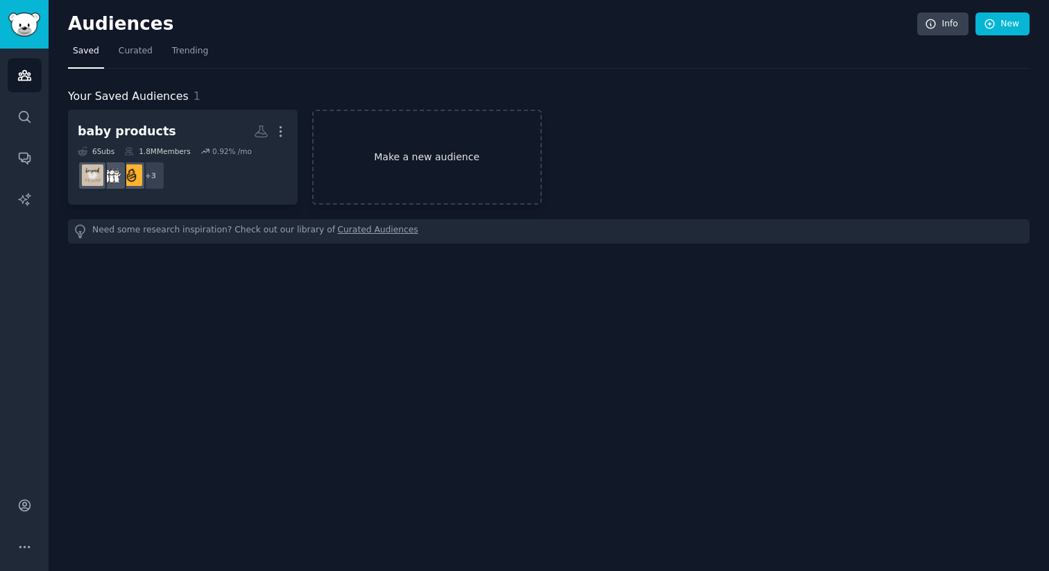
click at [374, 190] on link "Make a new audience" at bounding box center [427, 157] width 230 height 95
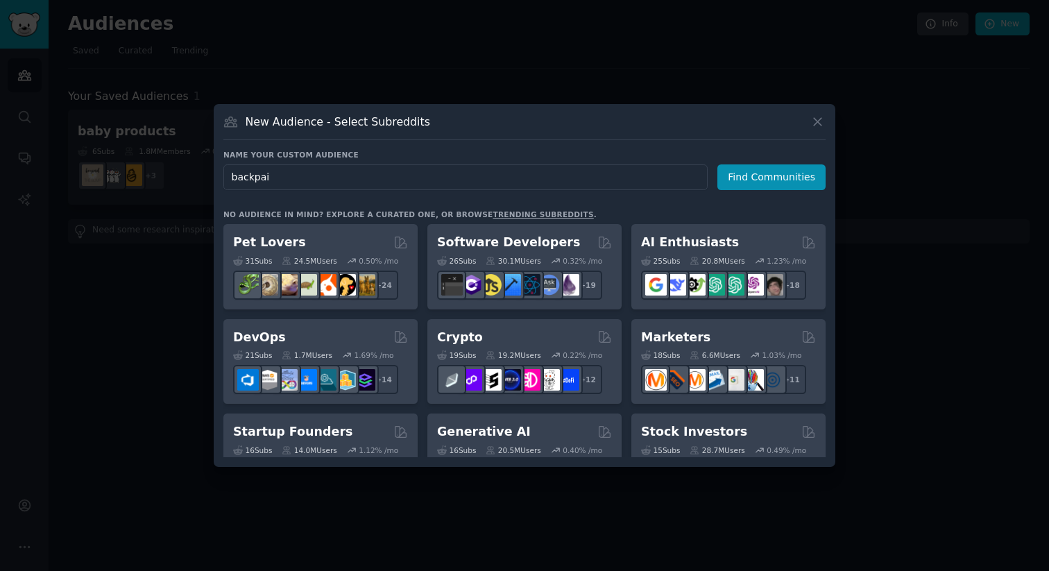
type input "backpain"
click button "Find Communities" at bounding box center [771, 177] width 108 height 26
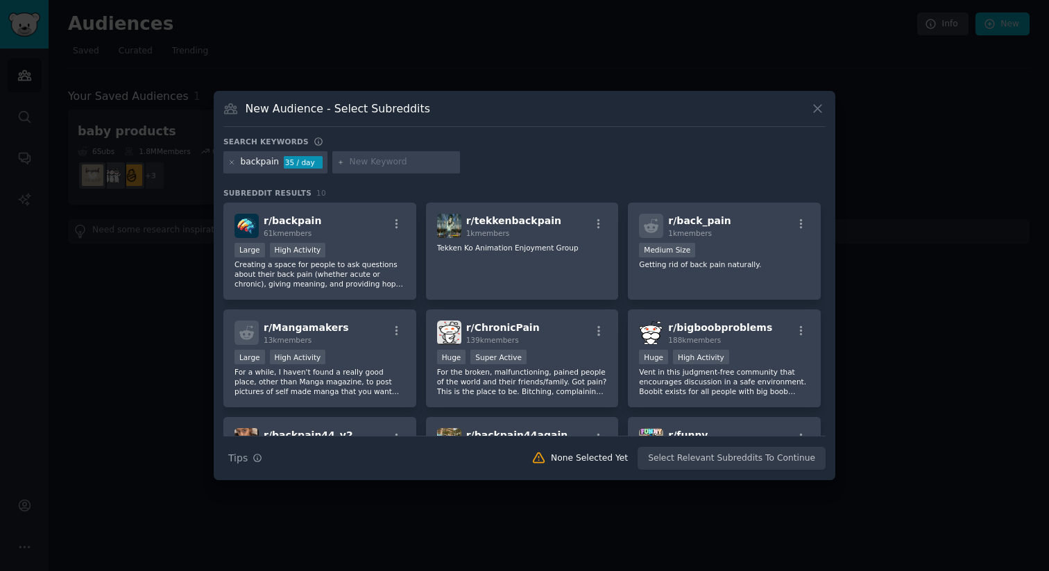
click at [388, 157] on input "text" at bounding box center [402, 162] width 105 height 12
type input "cushoin"
click at [368, 161] on div "cushoin" at bounding box center [366, 162] width 33 height 12
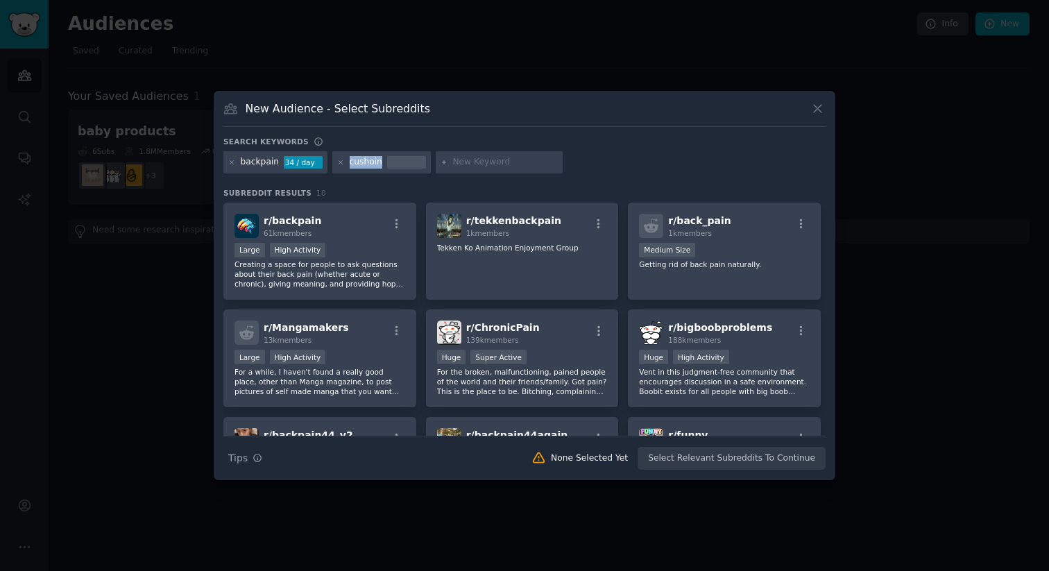
click at [368, 161] on div "cushoin" at bounding box center [366, 162] width 33 height 12
click at [339, 161] on icon at bounding box center [340, 161] width 3 height 3
click at [372, 162] on input "text" at bounding box center [402, 162] width 105 height 12
type input "cushuin"
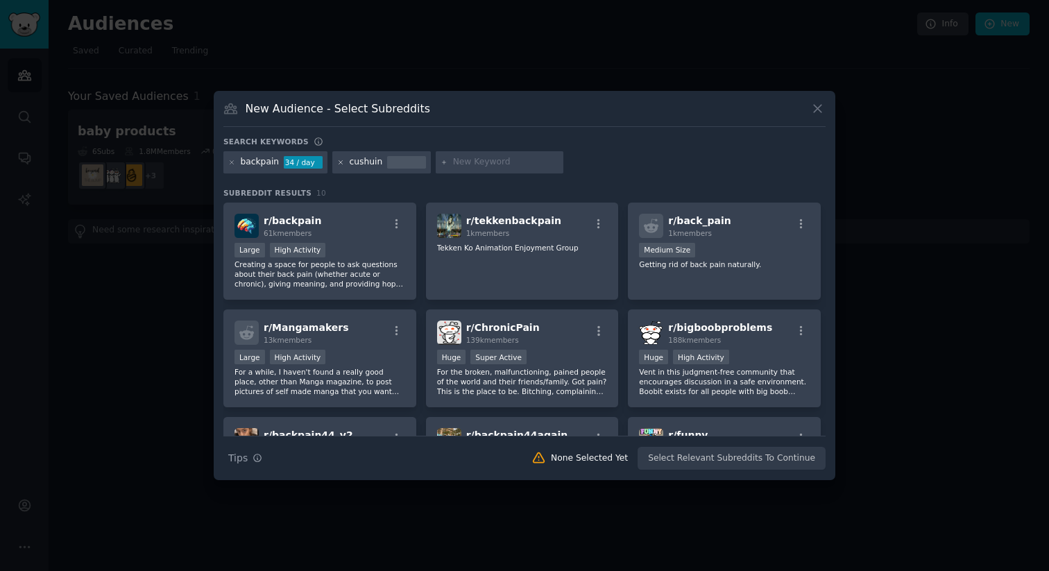
click at [339, 160] on icon at bounding box center [340, 161] width 3 height 3
click at [372, 164] on input "text" at bounding box center [402, 162] width 105 height 12
type input "cushion"
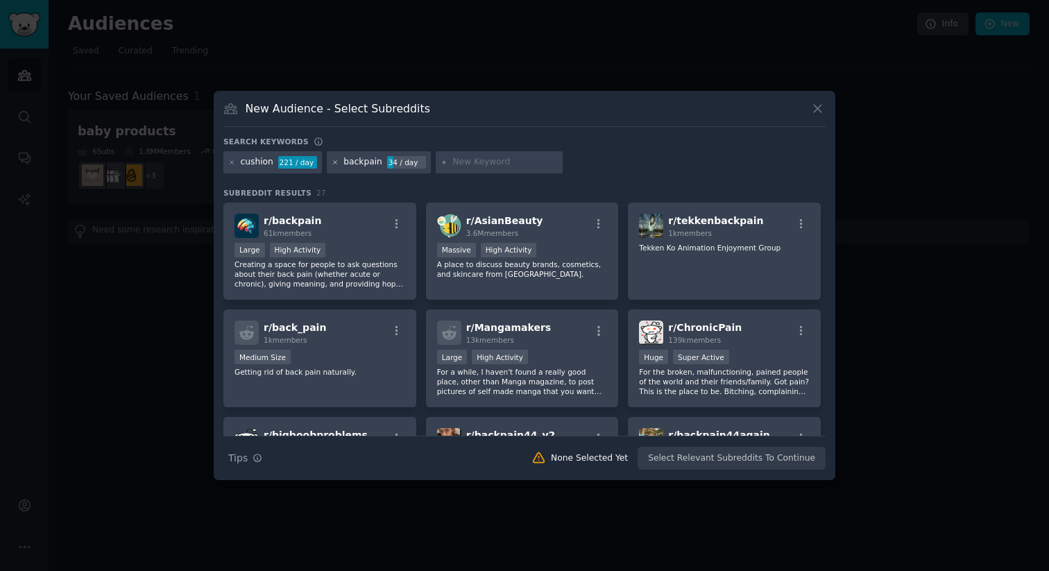
click at [332, 160] on icon at bounding box center [336, 163] width 8 height 8
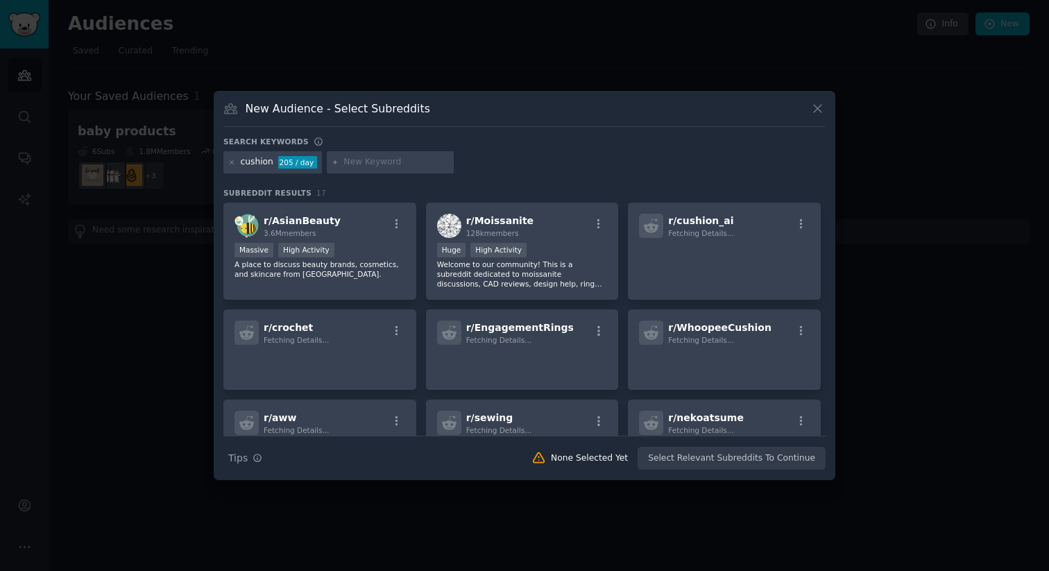
click at [368, 164] on input "text" at bounding box center [395, 162] width 105 height 12
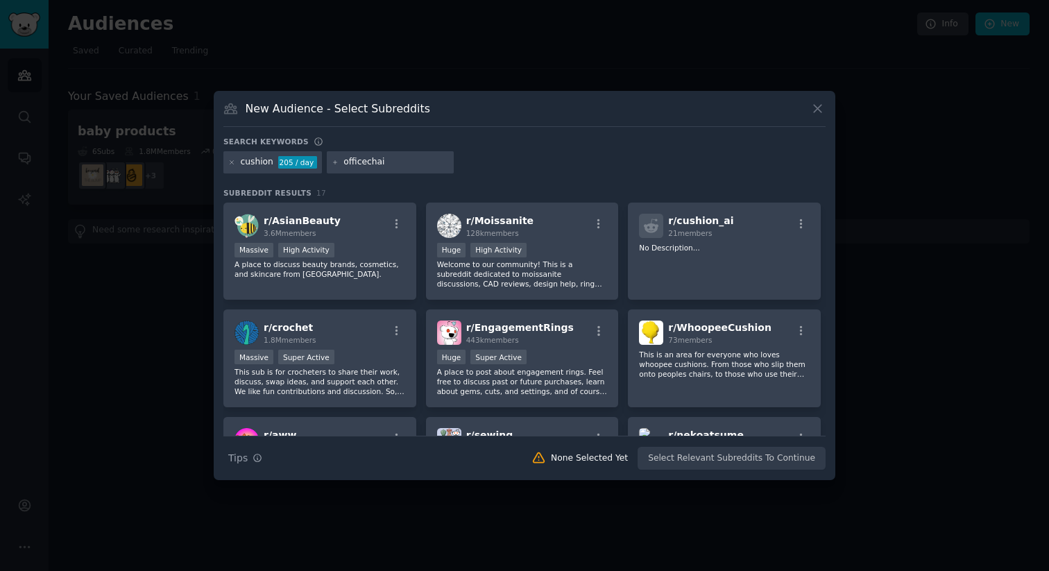
type input "officechair"
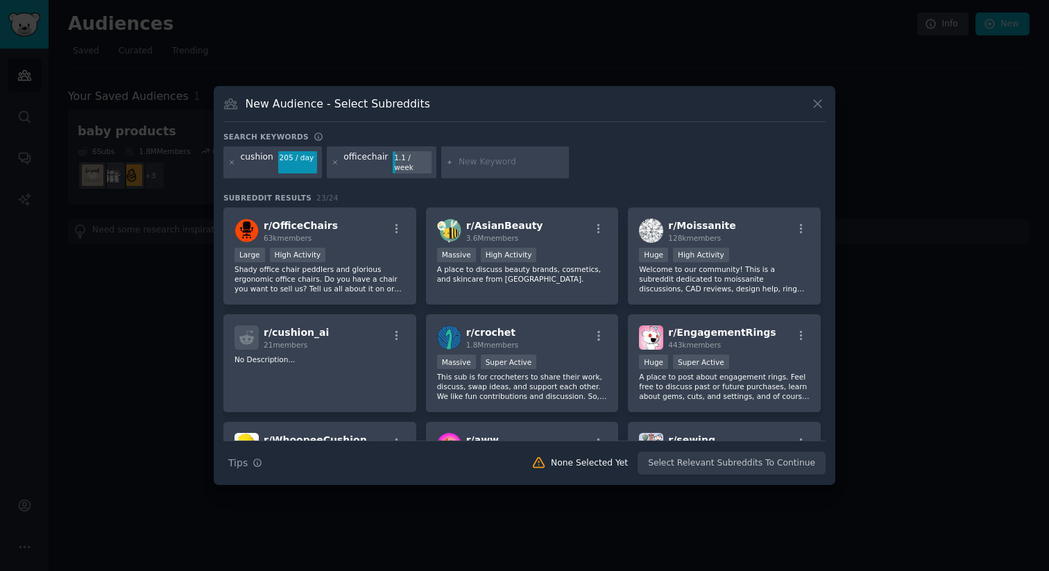
click at [489, 166] on input "text" at bounding box center [510, 162] width 105 height 12
type input "meditation"
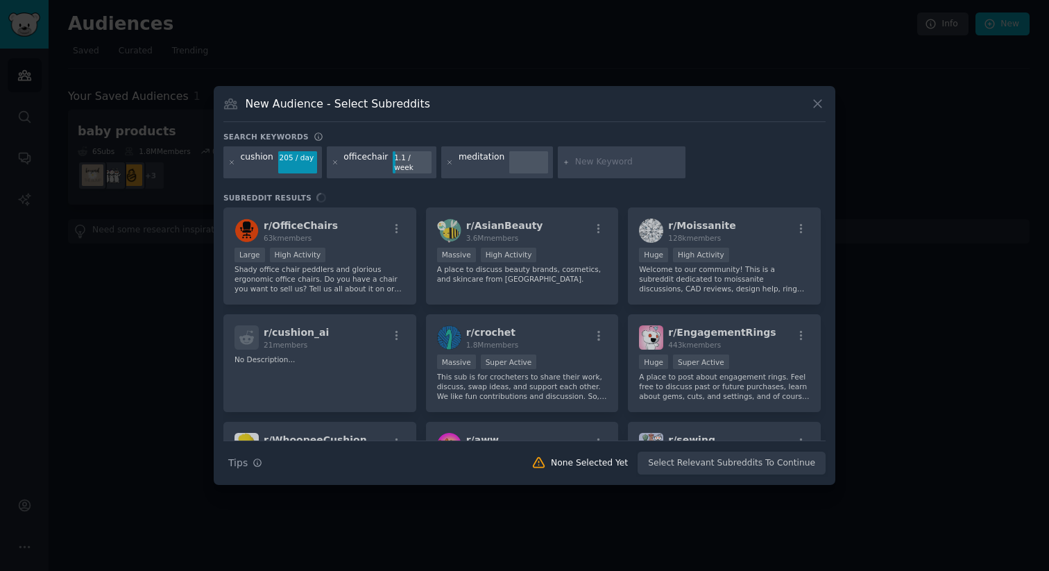
click at [596, 161] on input "text" at bounding box center [627, 162] width 105 height 12
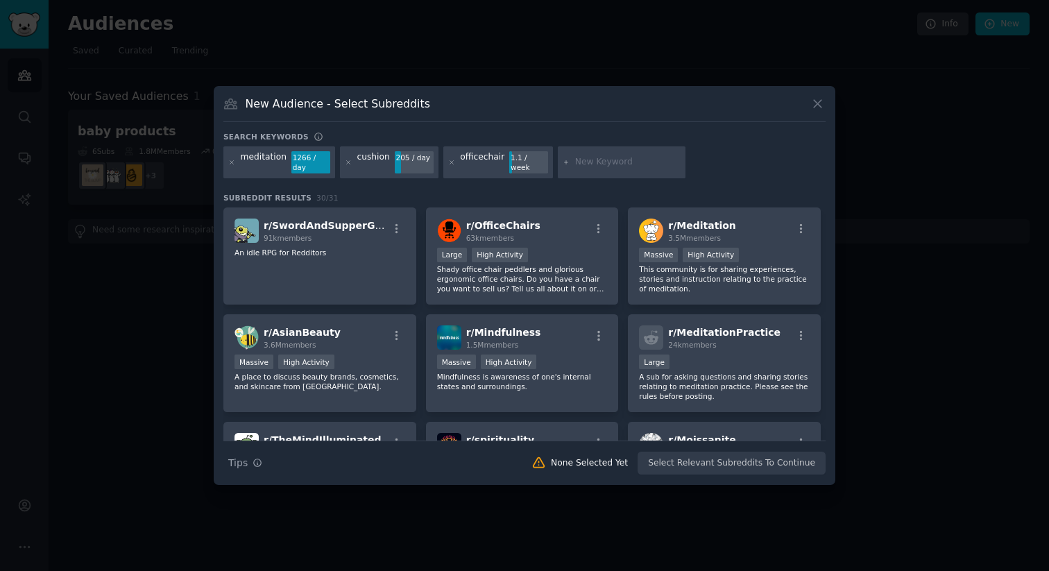
click at [596, 161] on input "text" at bounding box center [627, 162] width 105 height 12
click at [347, 162] on icon at bounding box center [348, 161] width 3 height 3
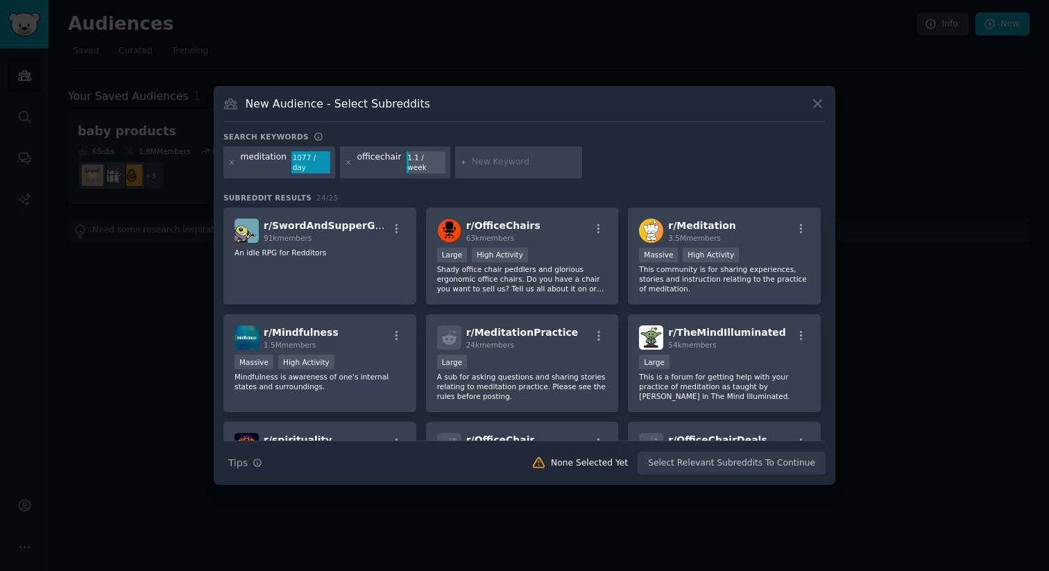
click at [519, 162] on input "text" at bounding box center [524, 162] width 105 height 12
type input "gamingchair"
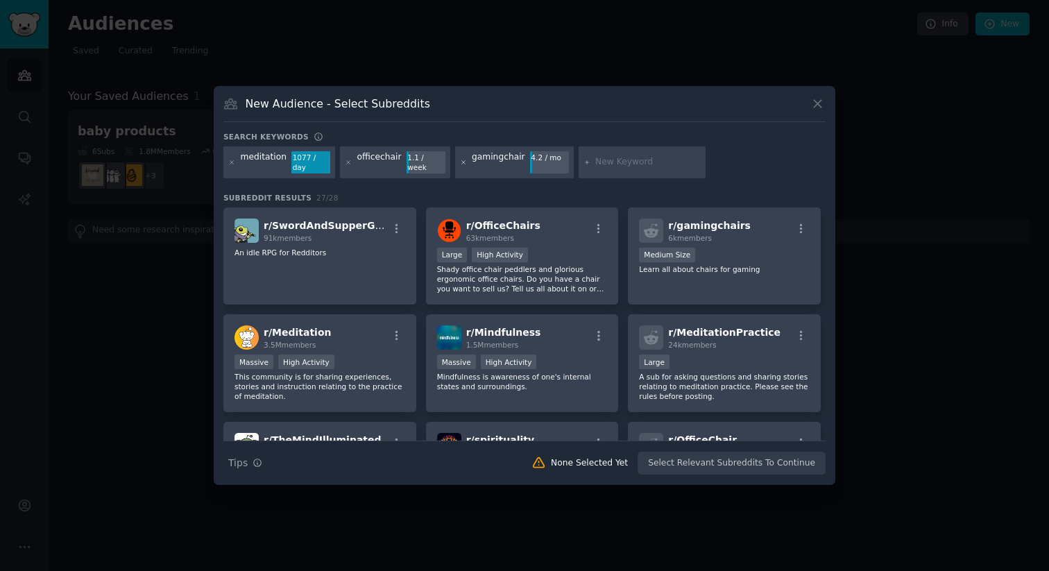
click at [460, 163] on icon at bounding box center [464, 163] width 8 height 8
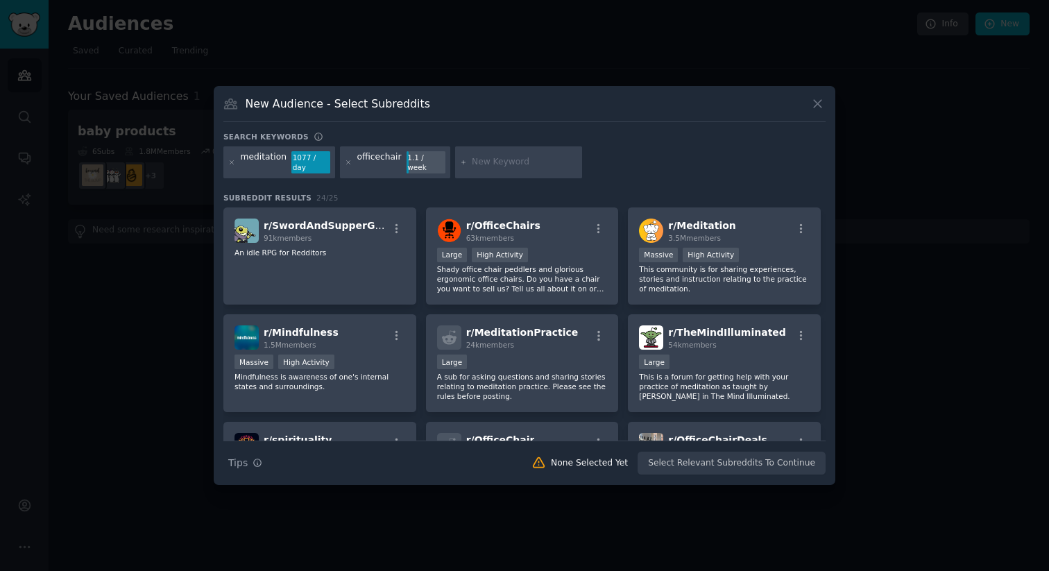
click at [481, 166] on input "text" at bounding box center [524, 162] width 105 height 12
click at [347, 162] on icon at bounding box center [348, 161] width 3 height 3
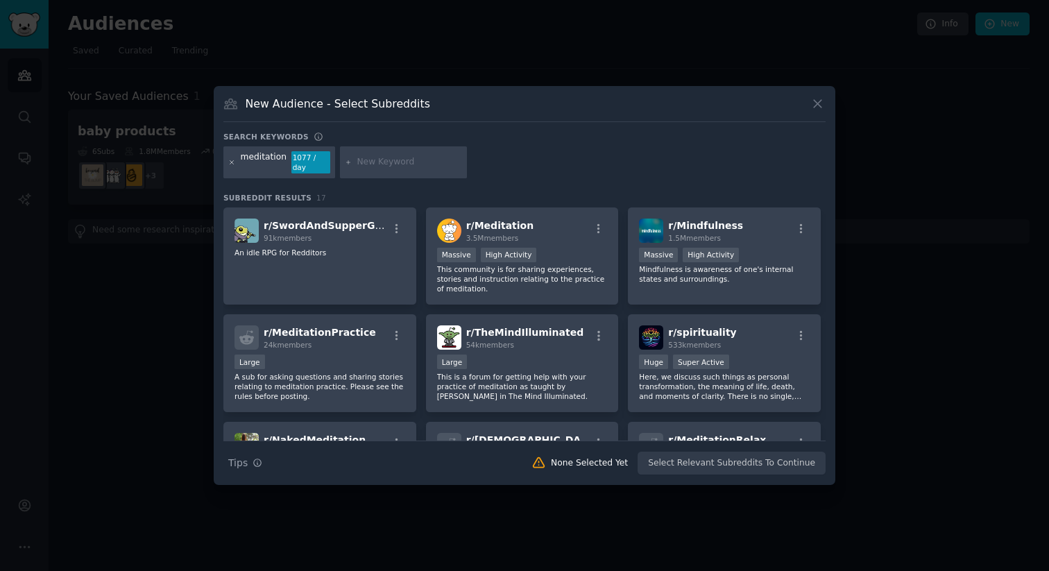
click at [232, 163] on icon at bounding box center [232, 163] width 8 height 8
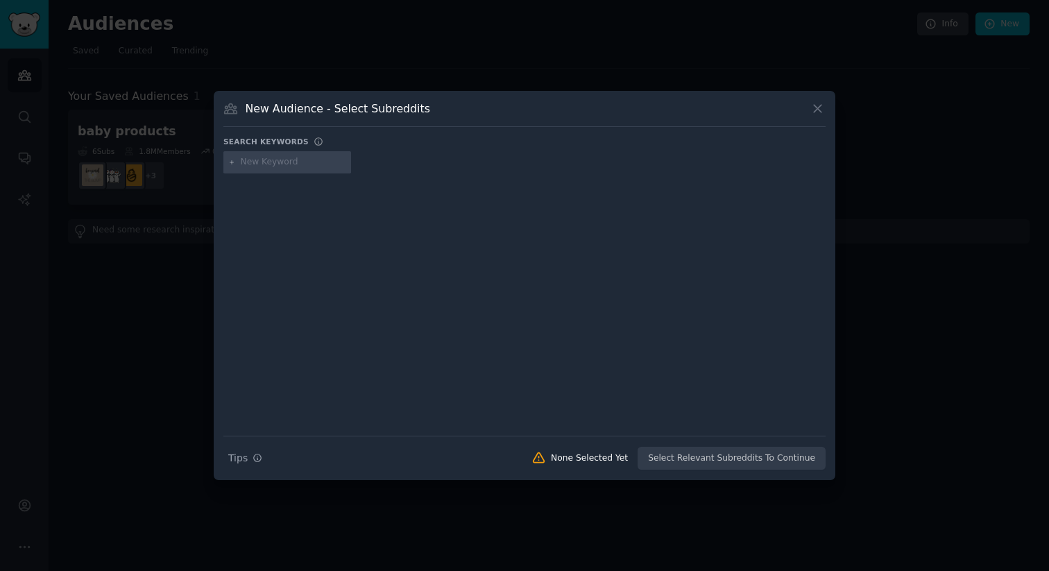
click at [289, 166] on input "text" at bounding box center [293, 162] width 105 height 12
type input "backpain"
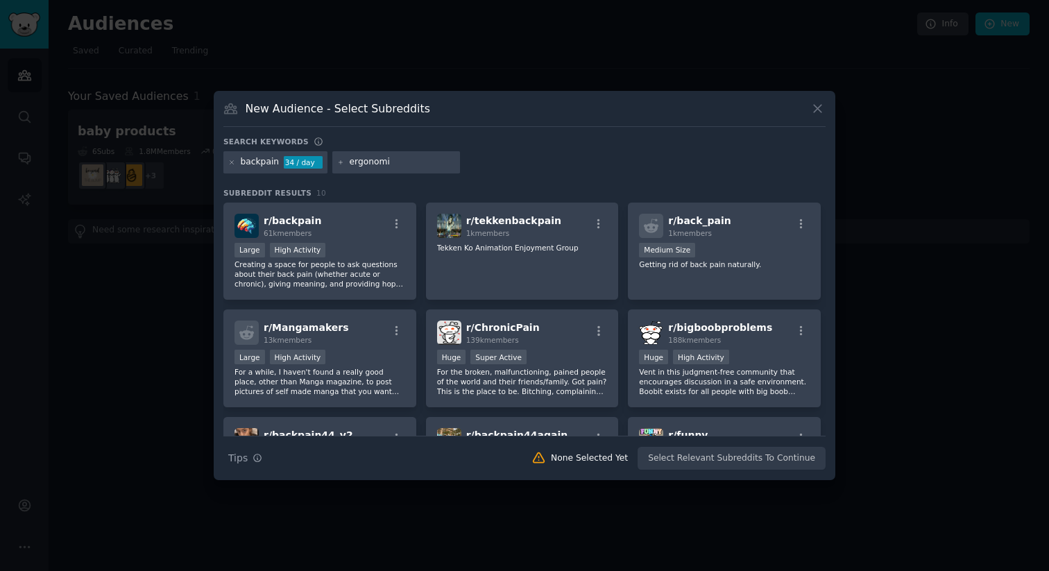
type input "ergonomic"
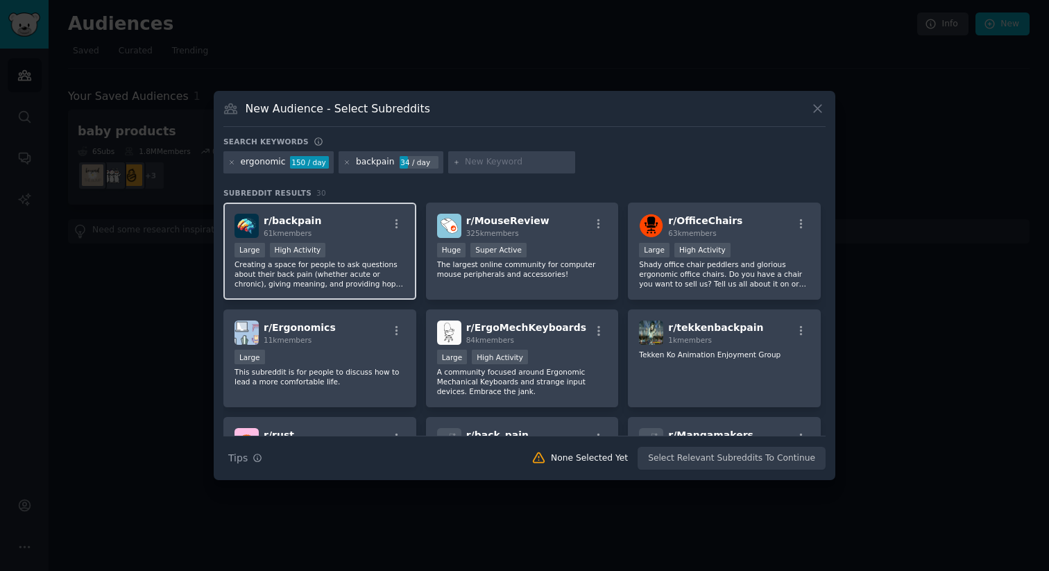
click at [359, 234] on div "r/ backpain 61k members" at bounding box center [319, 226] width 171 height 24
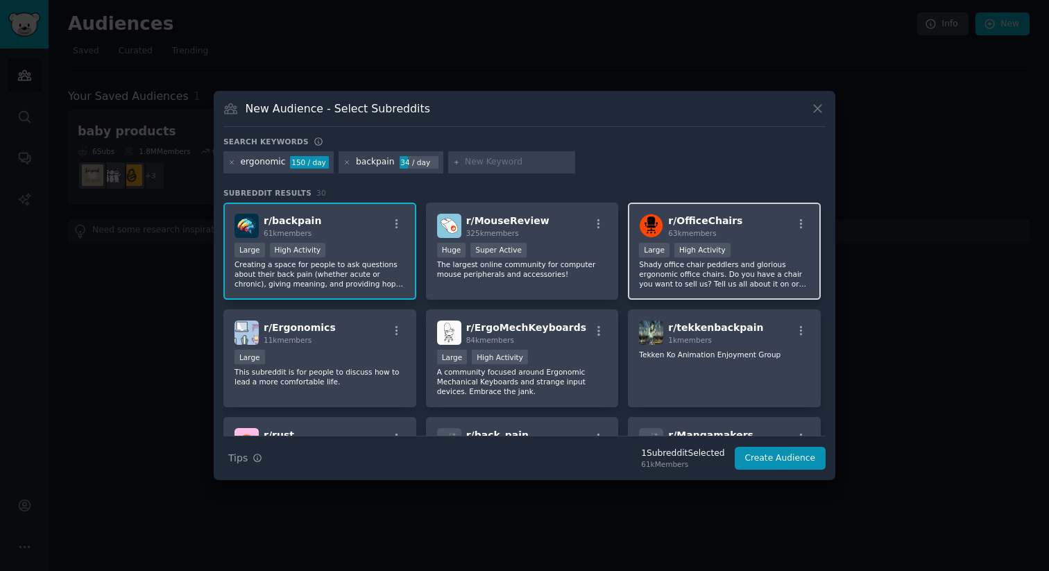
click at [695, 237] on div "63k members" at bounding box center [705, 233] width 74 height 10
click at [495, 159] on input "text" at bounding box center [517, 162] width 105 height 12
type input "sitting"
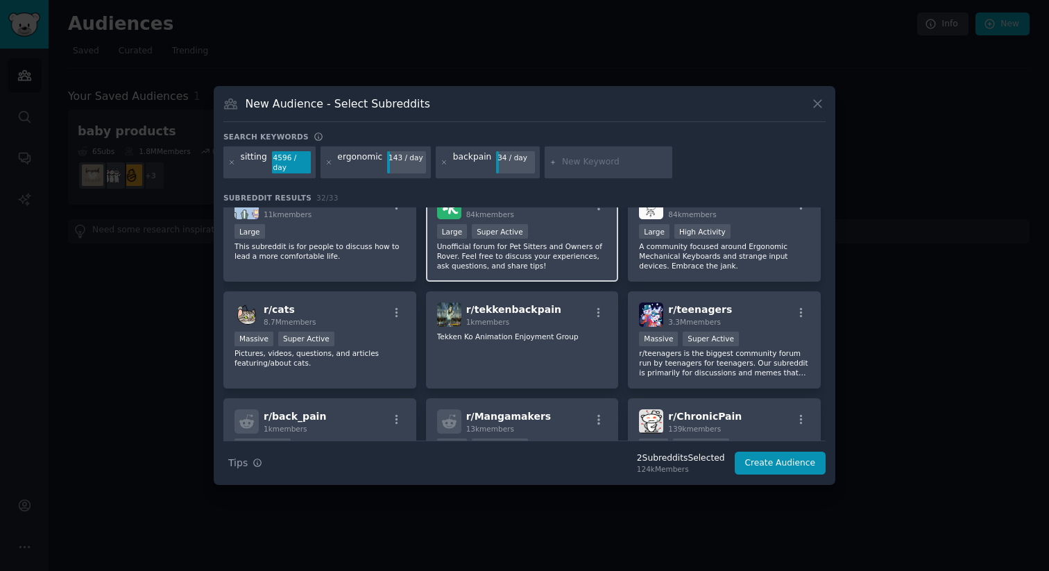
scroll to position [132, 0]
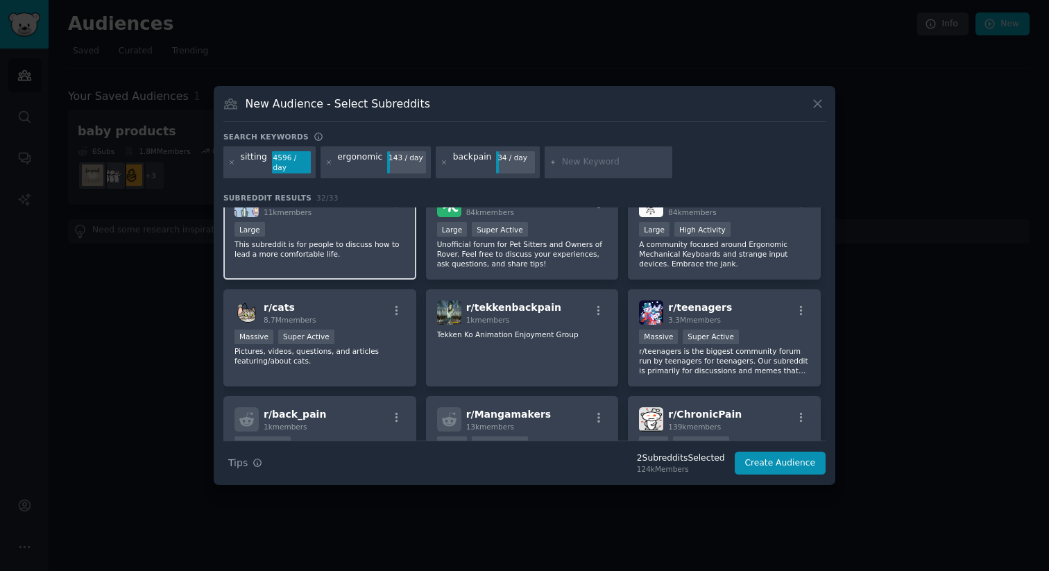
click at [332, 257] on p "This subreddit is for people to discuss how to lead a more comfortable life." at bounding box center [319, 248] width 171 height 19
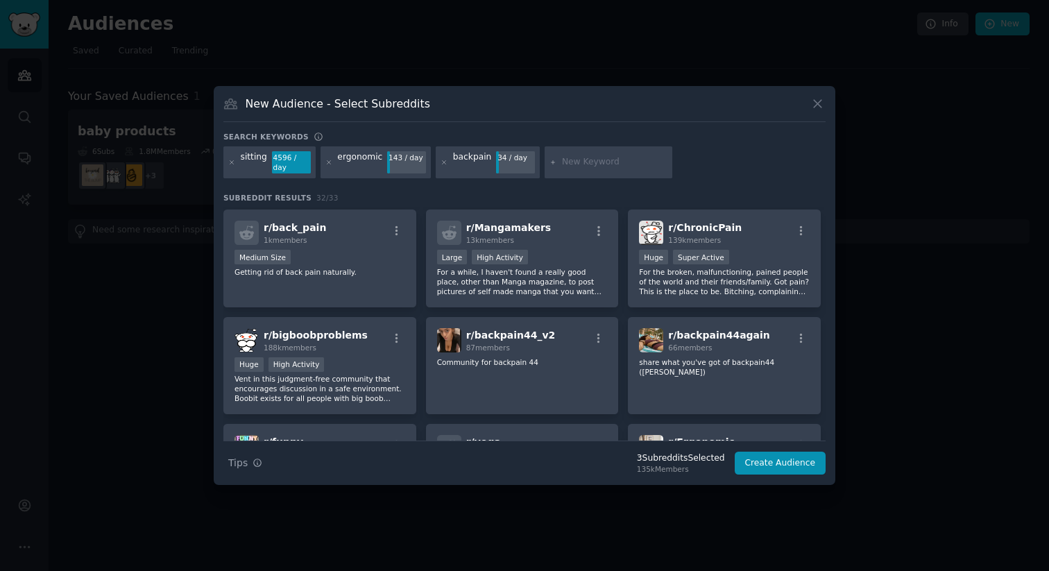
scroll to position [0, 0]
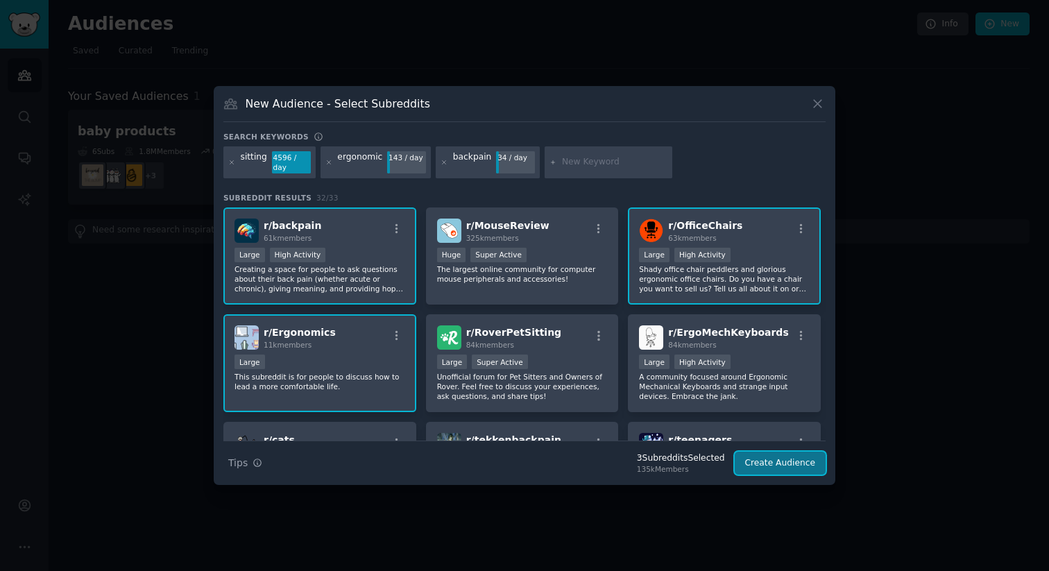
click at [789, 455] on button "Create Audience" at bounding box center [780, 463] width 92 height 24
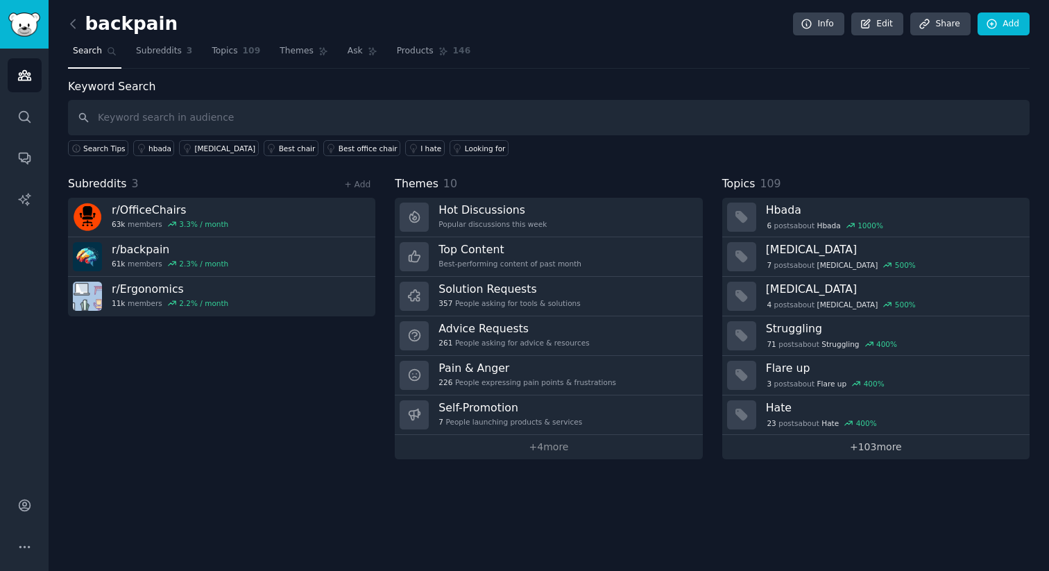
click at [873, 454] on link "+ 103 more" at bounding box center [875, 447] width 307 height 24
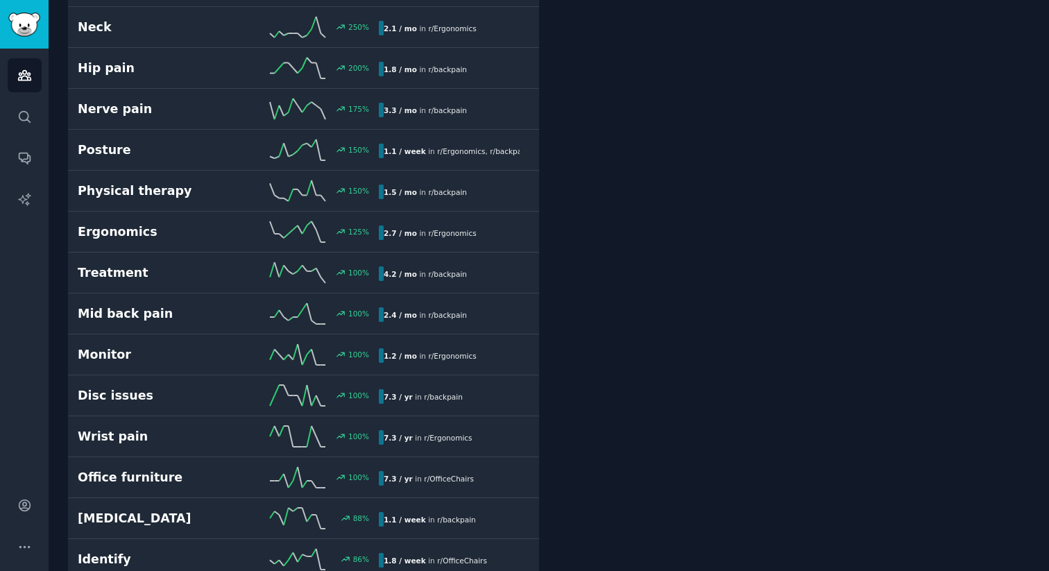
scroll to position [479, 0]
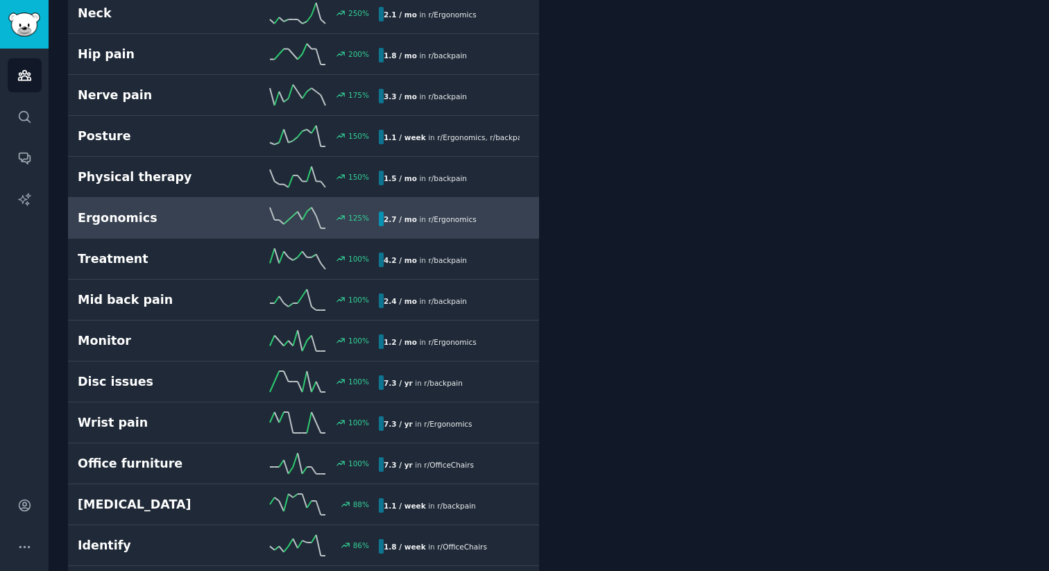
click at [193, 222] on h2 "Ergonomics" at bounding box center [153, 217] width 150 height 17
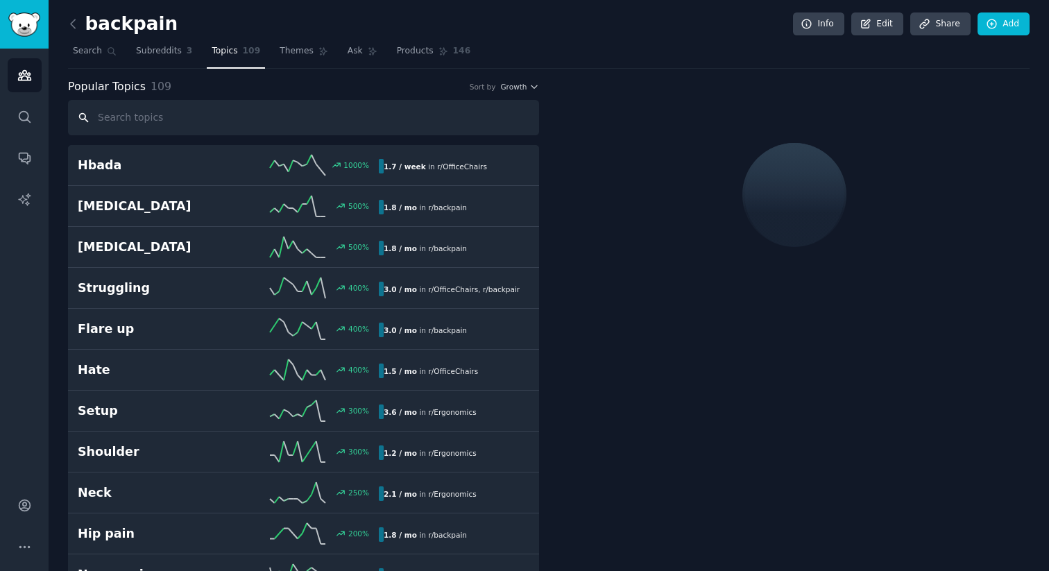
click at [214, 120] on input "text" at bounding box center [303, 117] width 471 height 35
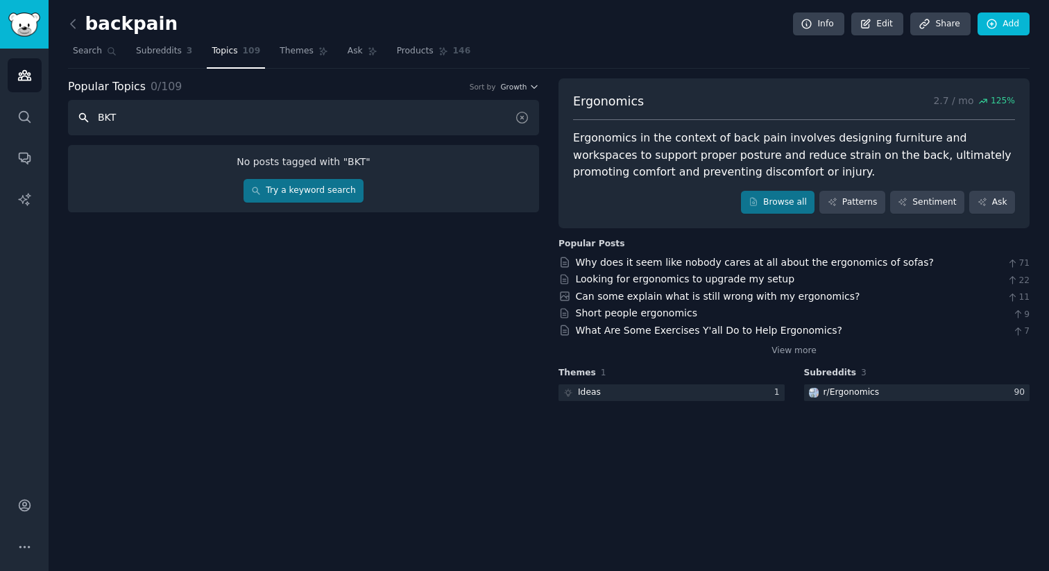
type input "BKT"
click at [264, 190] on link "Try a keyword search" at bounding box center [303, 191] width 120 height 24
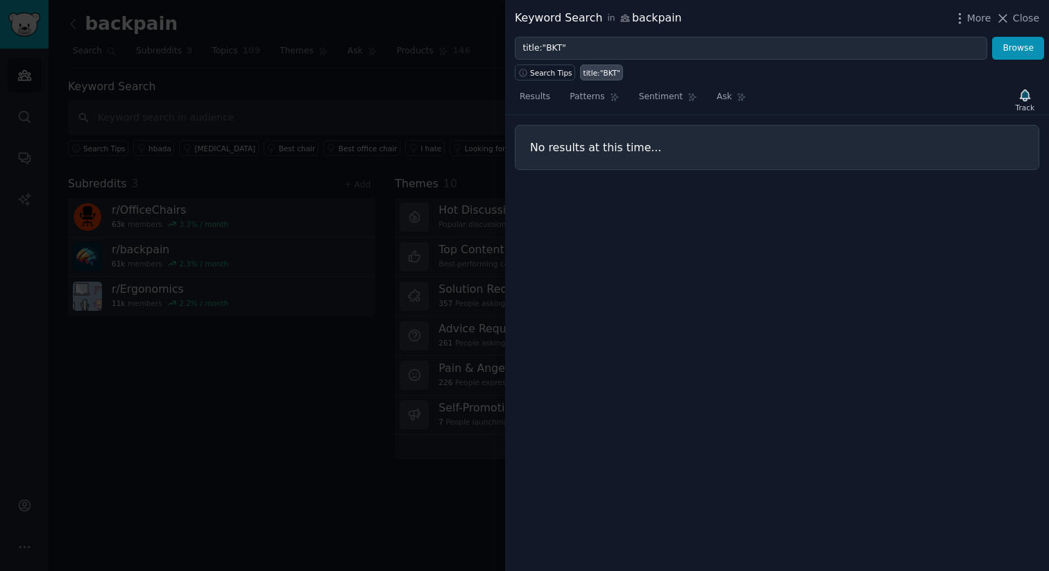
click at [450, 53] on div at bounding box center [524, 285] width 1049 height 571
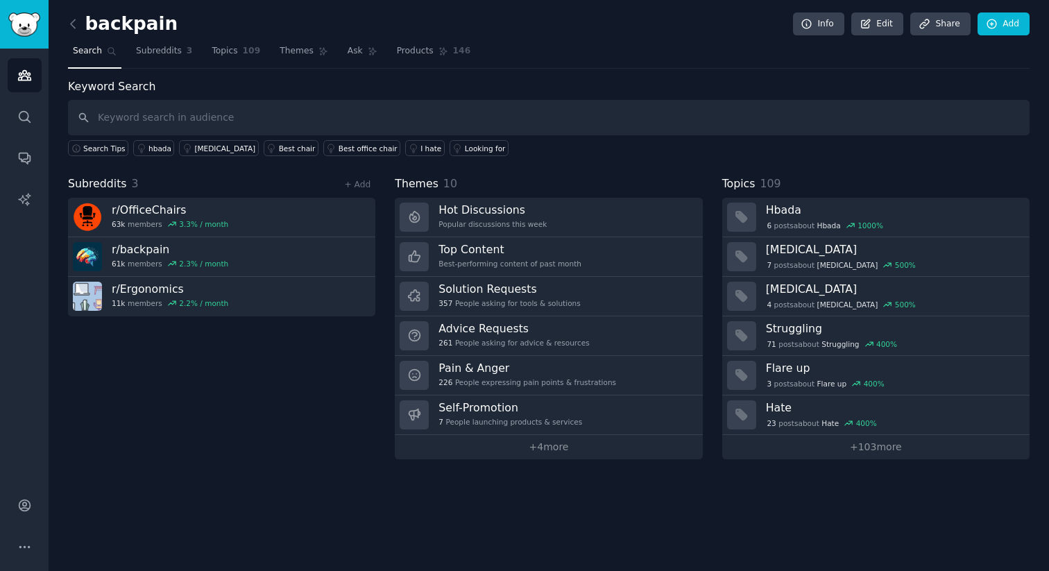
click at [259, 371] on div "Subreddits 3 + Add r/ OfficeChairs 63k members 3.3 % / month r/ backpain 61k me…" at bounding box center [221, 317] width 307 height 284
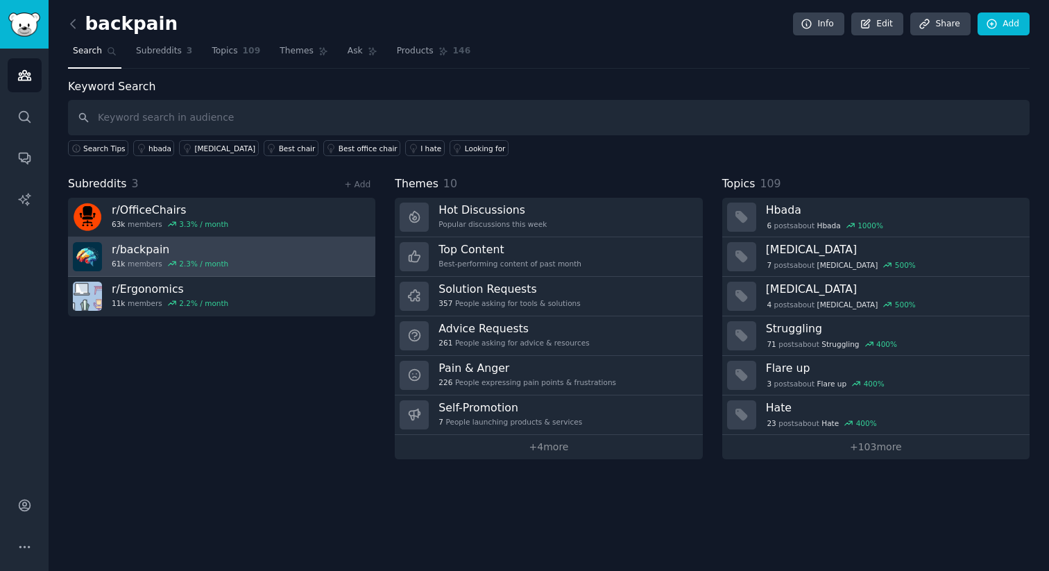
click at [279, 246] on link "r/ backpain 61k members 2.3 % / month" at bounding box center [221, 257] width 307 height 40
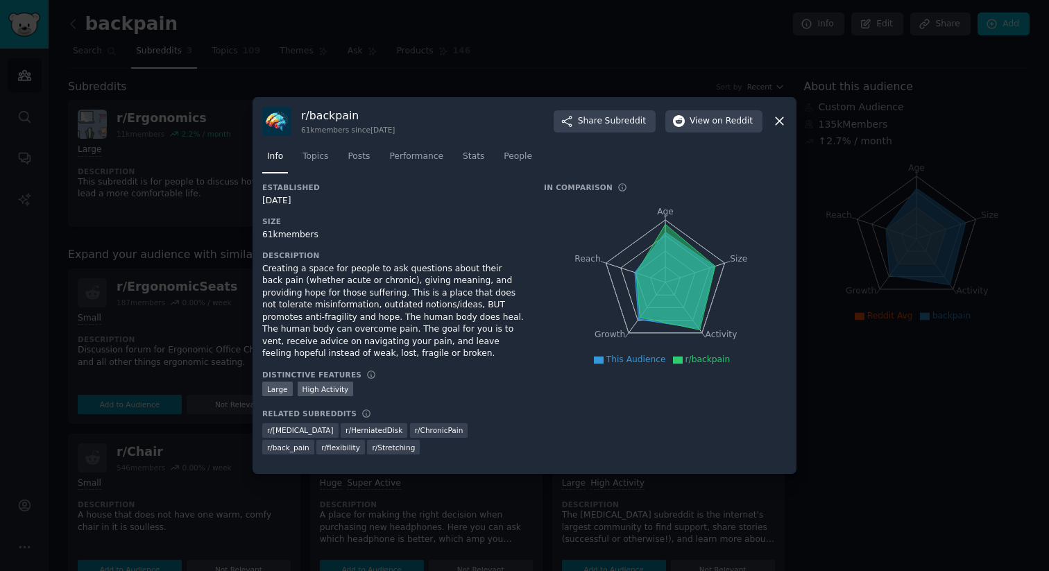
click at [780, 121] on icon at bounding box center [779, 121] width 15 height 15
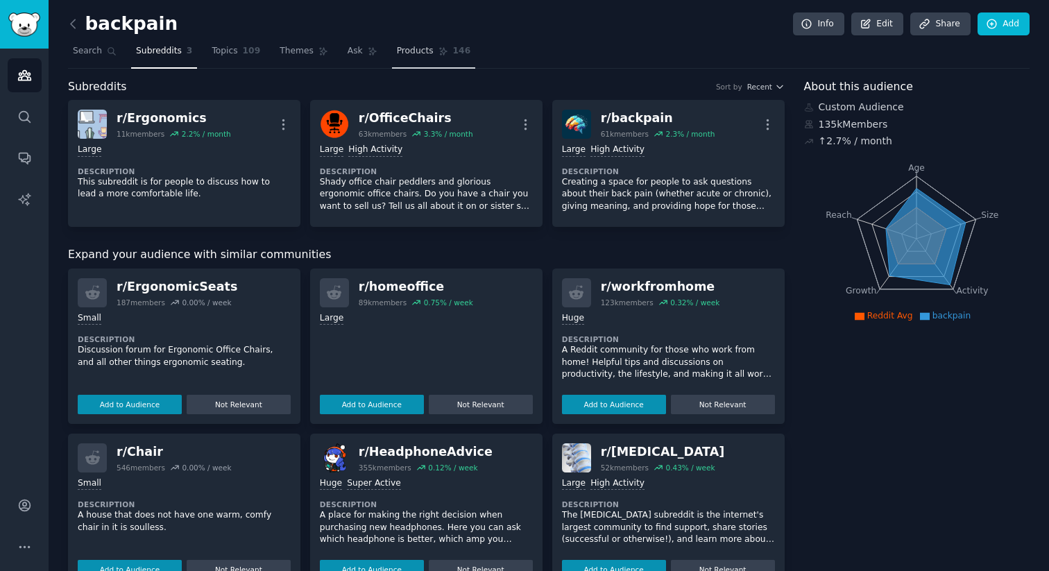
click at [433, 51] on link "Products 146" at bounding box center [433, 54] width 83 height 28
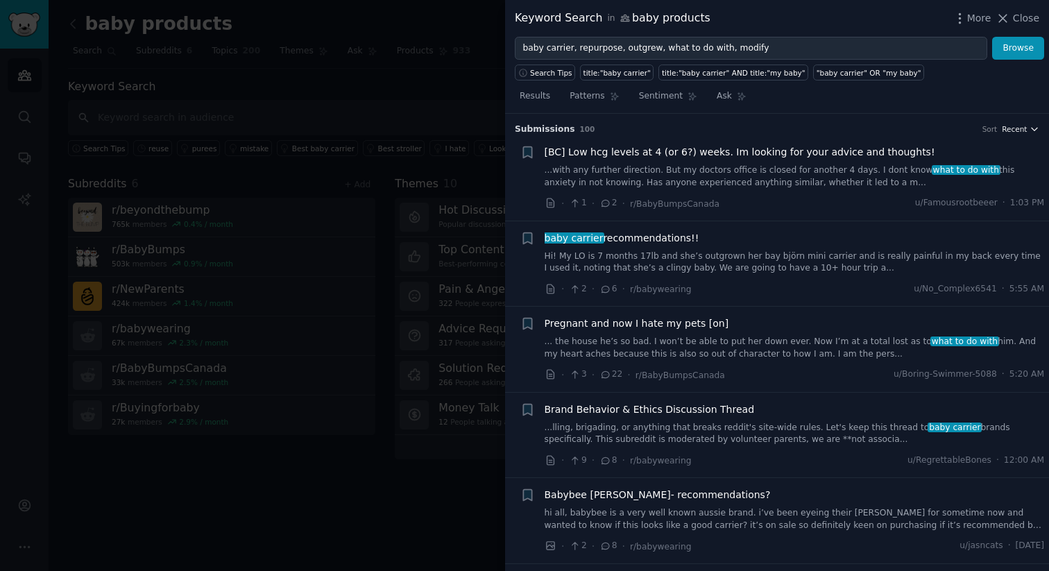
click at [1020, 128] on span "Recent" at bounding box center [1013, 129] width 25 height 10
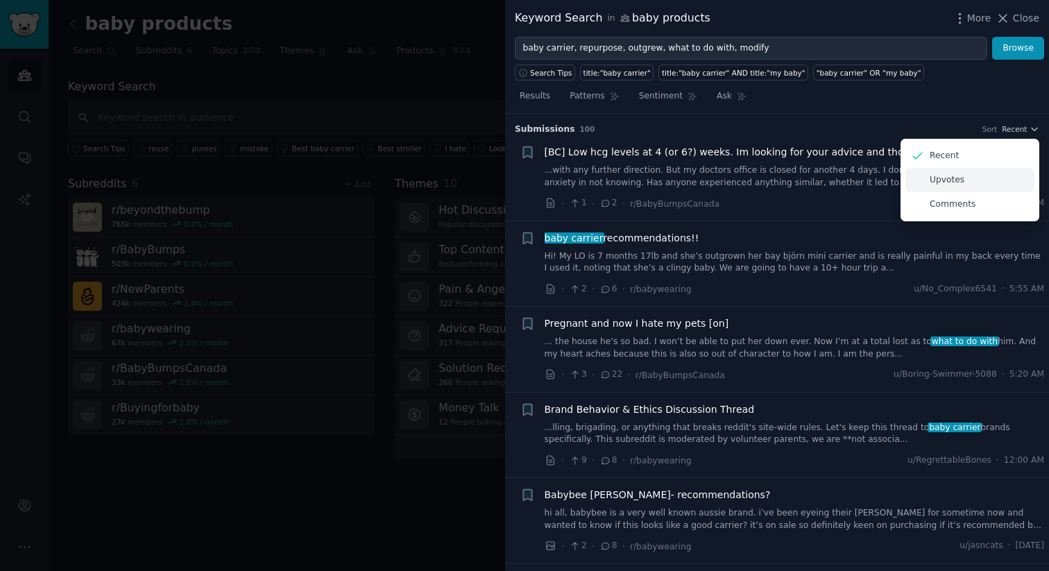
click at [942, 183] on p "Upvotes" at bounding box center [946, 180] width 35 height 12
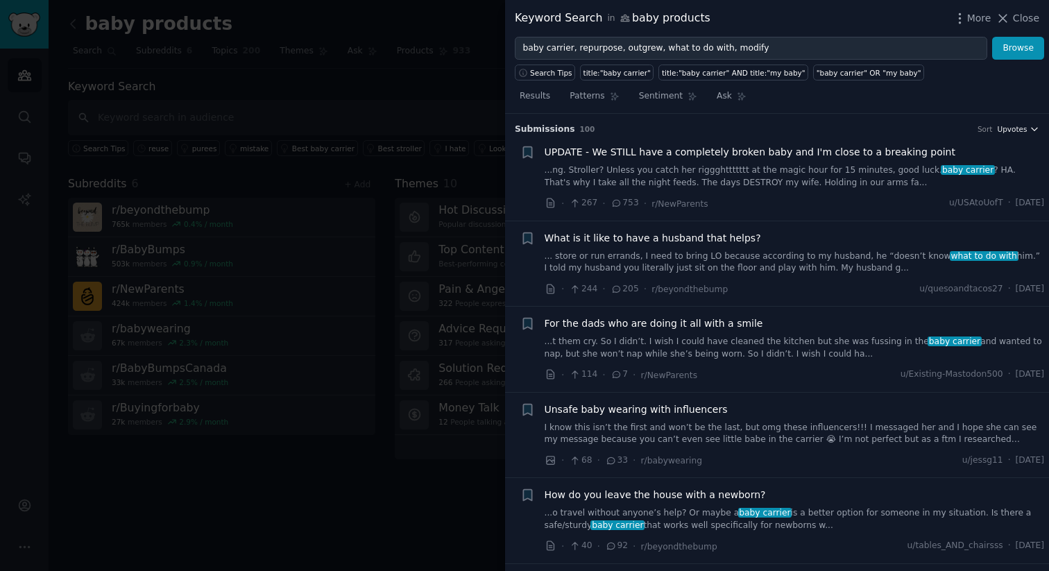
click at [1013, 130] on span "Upvotes" at bounding box center [1012, 129] width 30 height 10
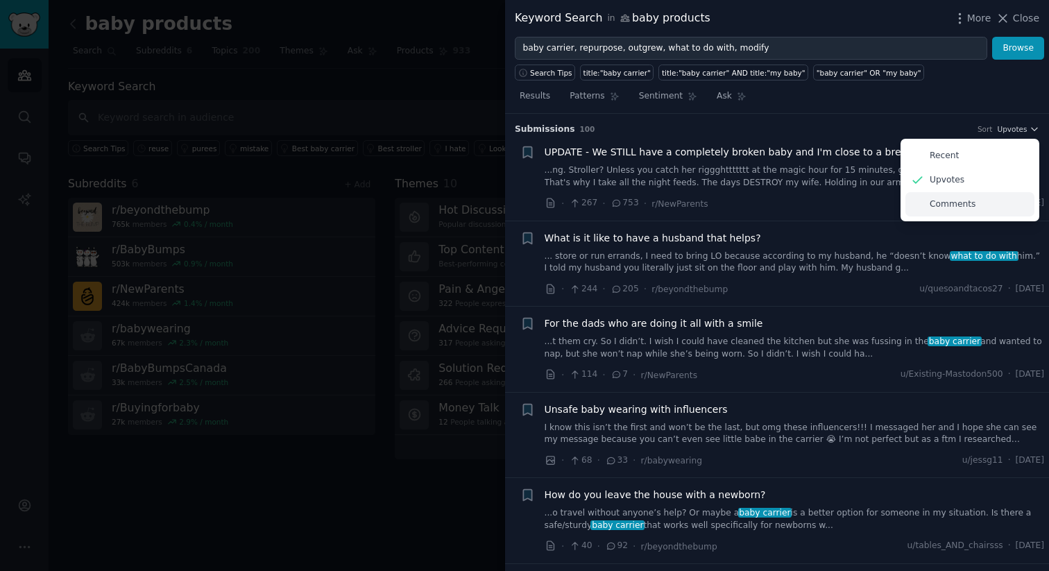
click at [946, 198] on p "Comments" at bounding box center [952, 204] width 46 height 12
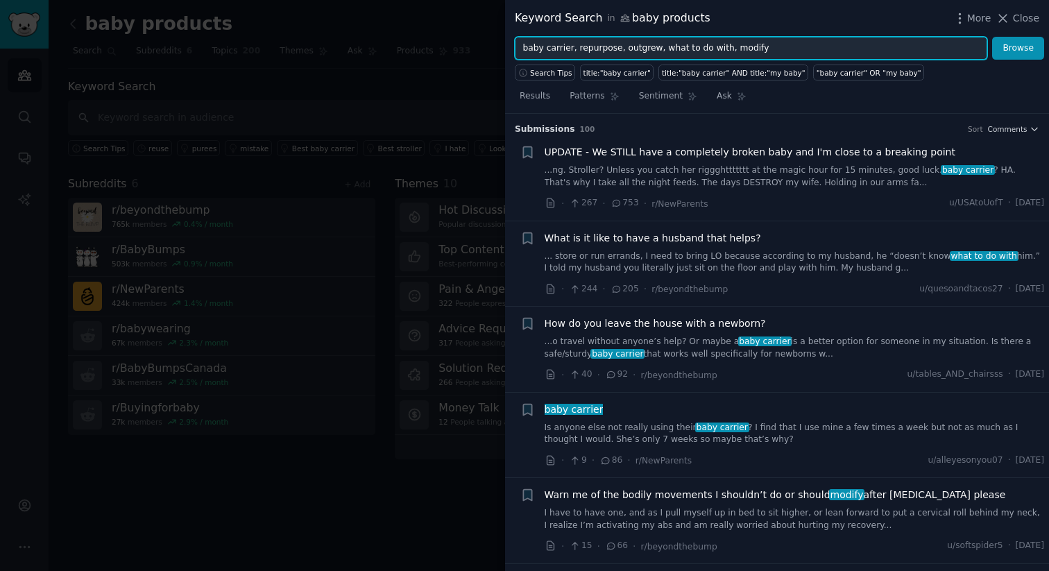
click at [599, 50] on input "baby carrier, repurpose, outgrew, what to do with, modify" at bounding box center [751, 49] width 472 height 24
click at [992, 37] on button "Browse" at bounding box center [1018, 49] width 52 height 24
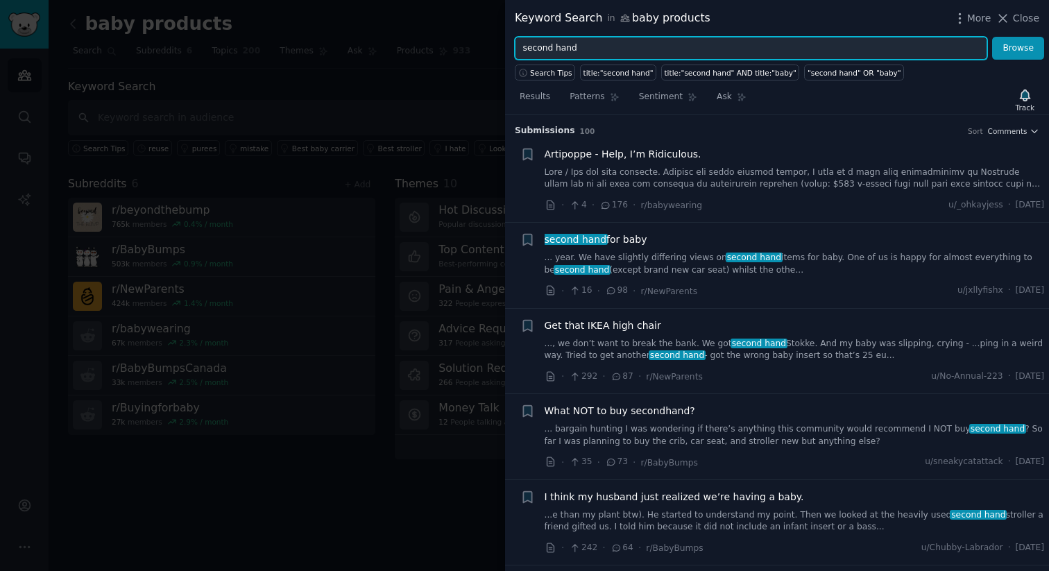
click at [524, 44] on input "second hand" at bounding box center [751, 49] width 472 height 24
click at [992, 37] on button "Browse" at bounding box center [1018, 49] width 52 height 24
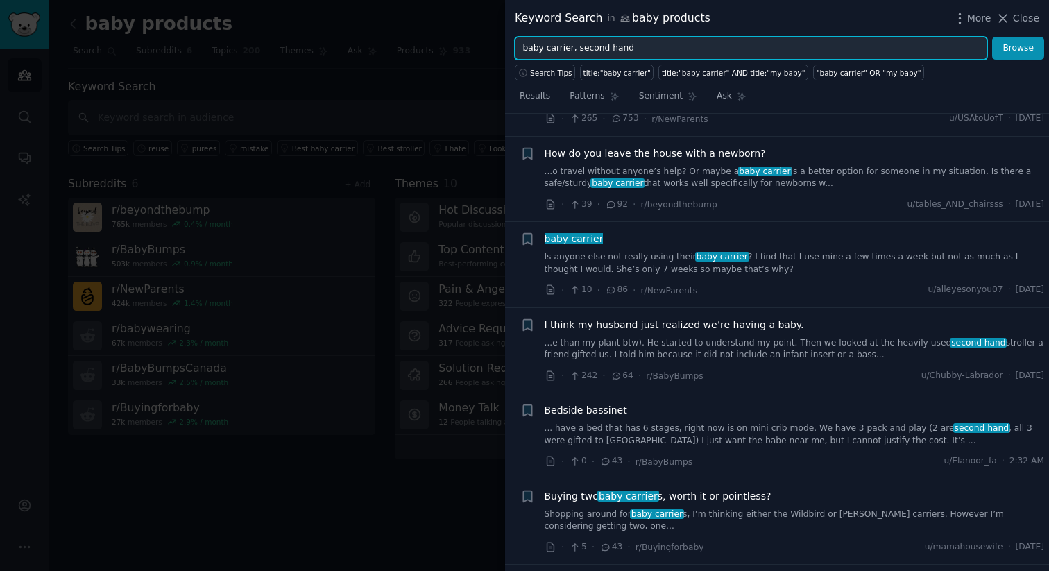
scroll to position [86, 0]
drag, startPoint x: 574, startPoint y: 50, endPoint x: 542, endPoint y: 49, distance: 31.2
click at [542, 49] on input "baby carrier, second hand" at bounding box center [751, 49] width 472 height 24
type input "baby, second hand"
click at [992, 37] on button "Browse" at bounding box center [1018, 49] width 52 height 24
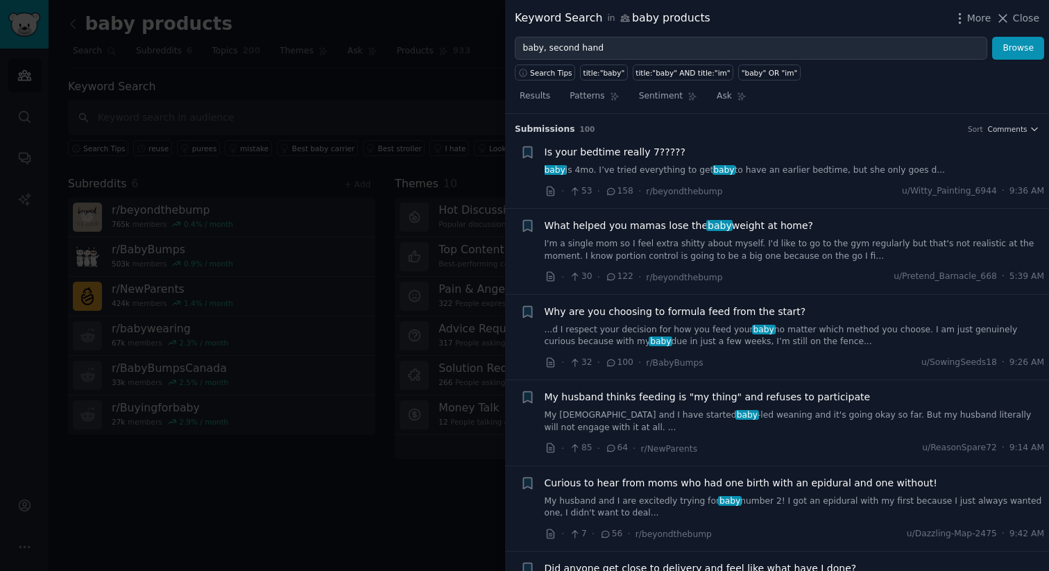
click at [388, 63] on div at bounding box center [524, 285] width 1049 height 571
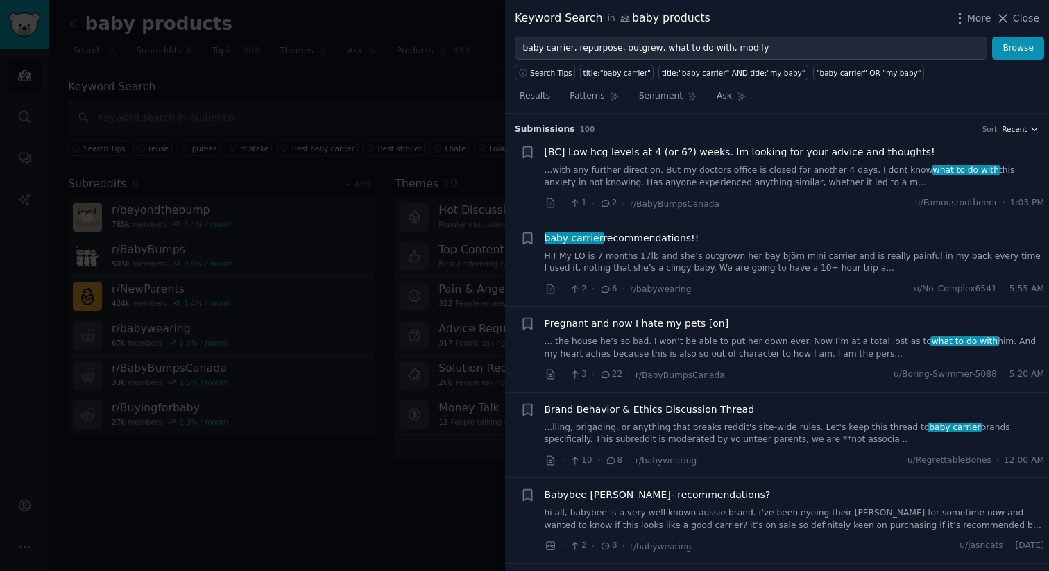
click at [1020, 126] on span "Recent" at bounding box center [1013, 129] width 25 height 10
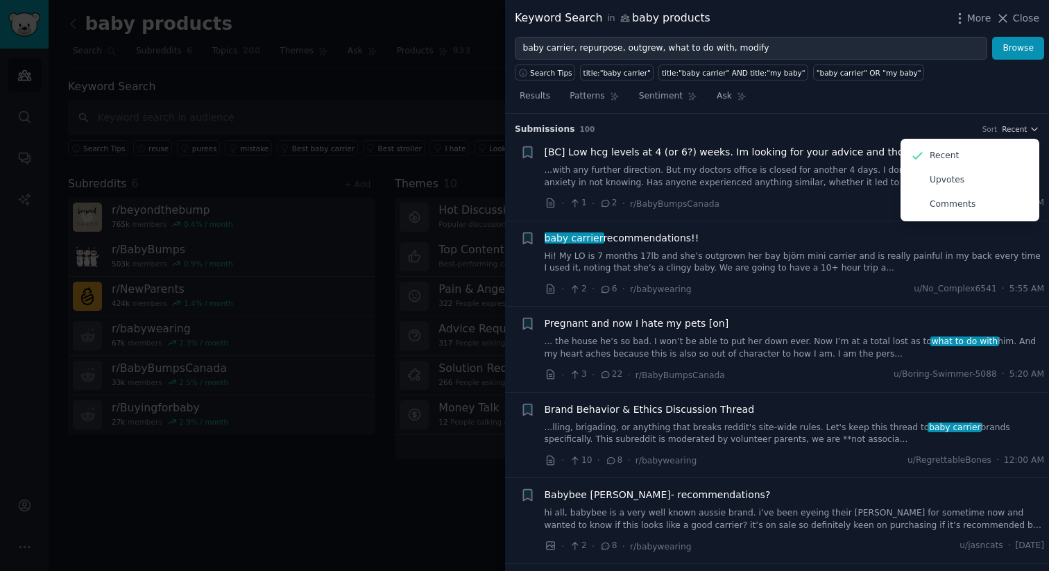
click at [444, 78] on div at bounding box center [524, 285] width 1049 height 571
